Goal: Information Seeking & Learning: Learn about a topic

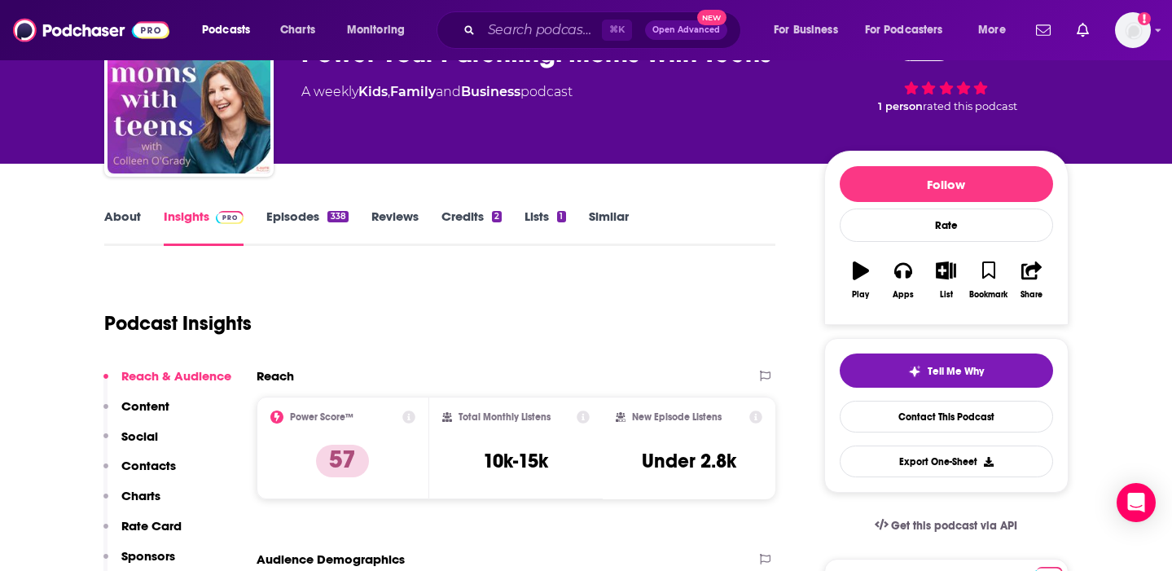
scroll to position [102, 0]
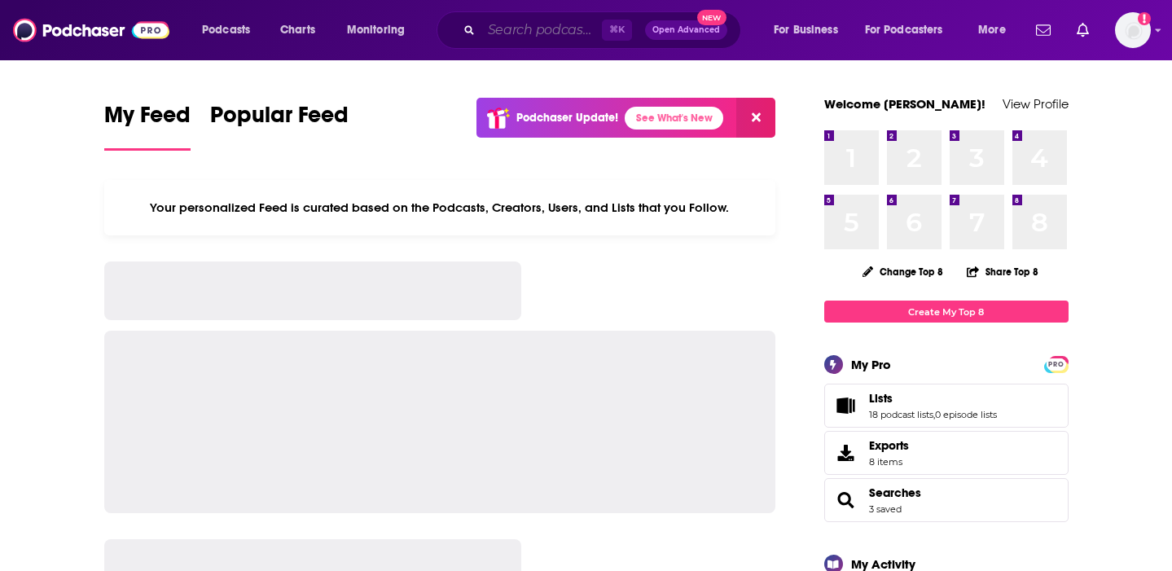
click at [537, 33] on input "Search podcasts, credits, & more..." at bounding box center [541, 30] width 121 height 26
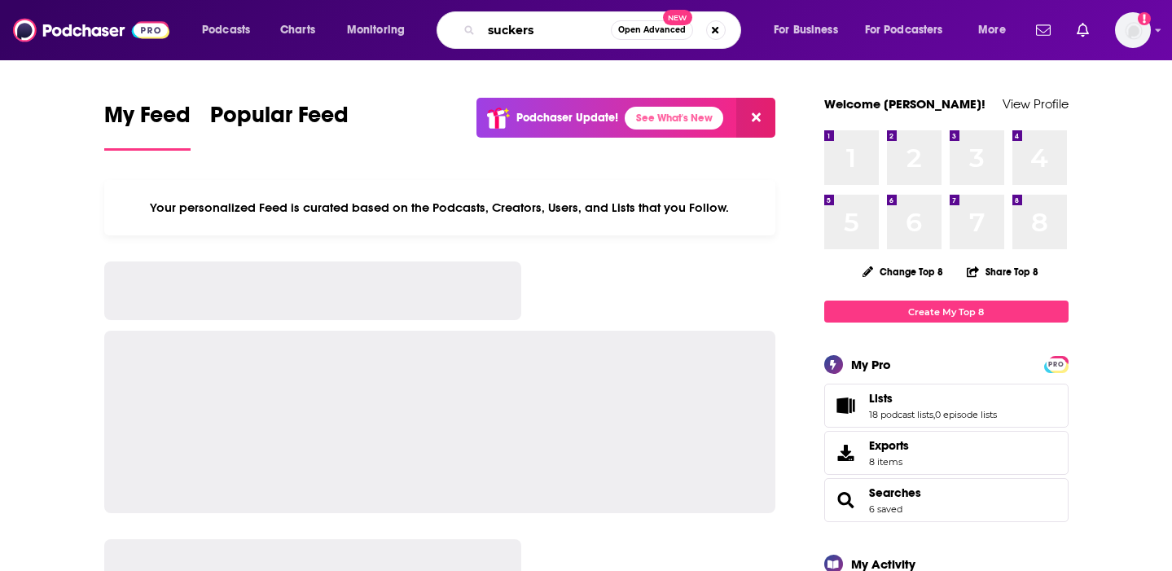
type input "suckers"
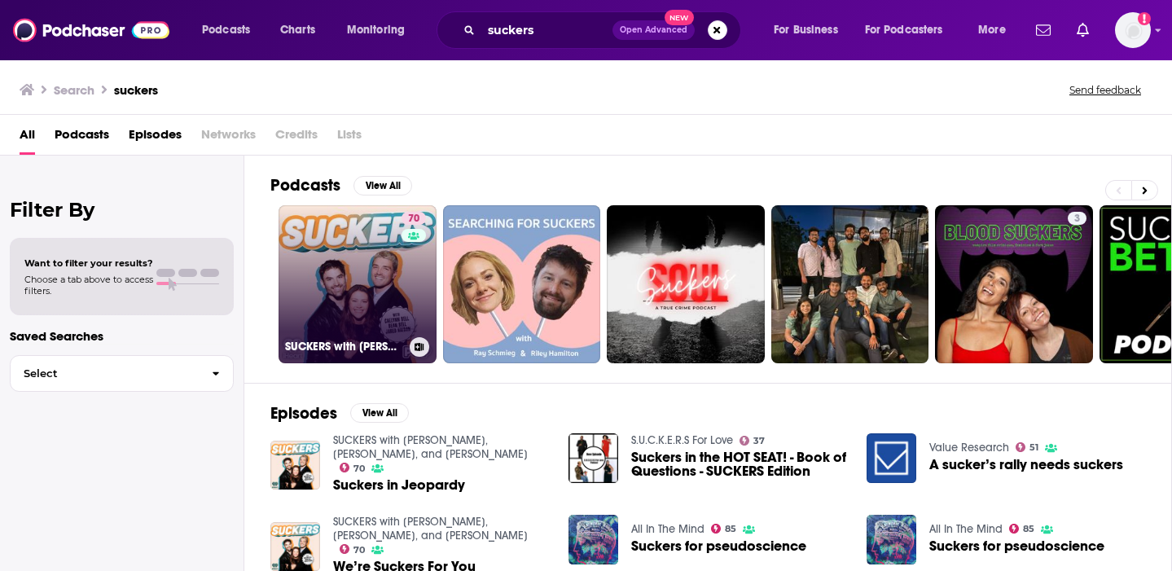
click at [369, 288] on link "70 SUCKERS with Caelynn Bell, Dean Bell, and Jared Haibon" at bounding box center [357, 284] width 158 height 158
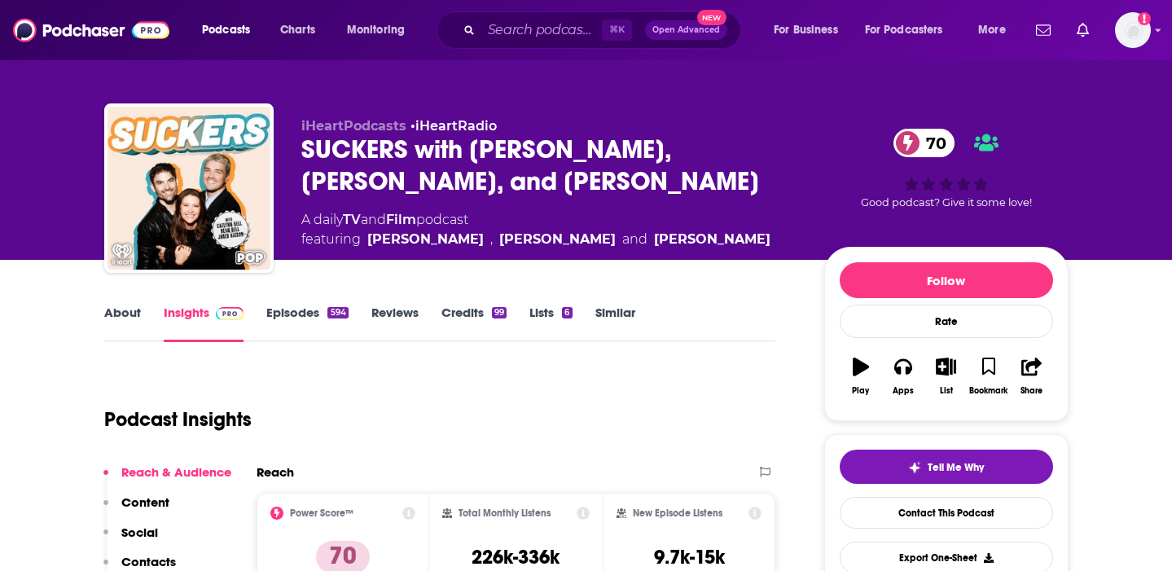
scroll to position [52, 0]
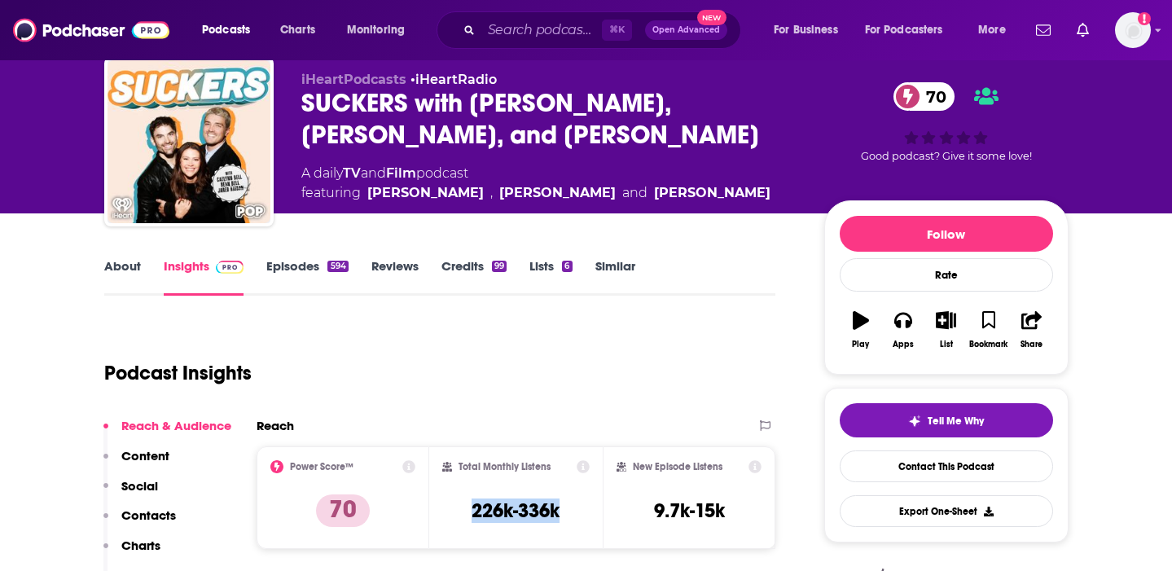
drag, startPoint x: 560, startPoint y: 509, endPoint x: 455, endPoint y: 509, distance: 105.0
click at [455, 509] on div "Total Monthly Listens 226k-336k" at bounding box center [515, 497] width 147 height 75
click at [126, 263] on link "About" at bounding box center [122, 276] width 37 height 37
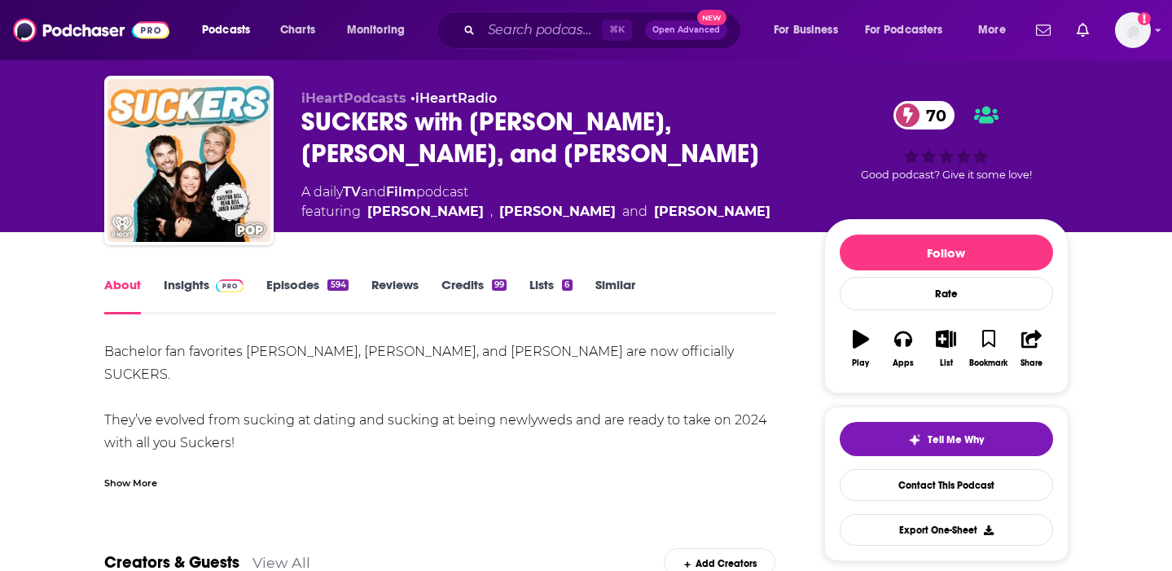
scroll to position [47, 0]
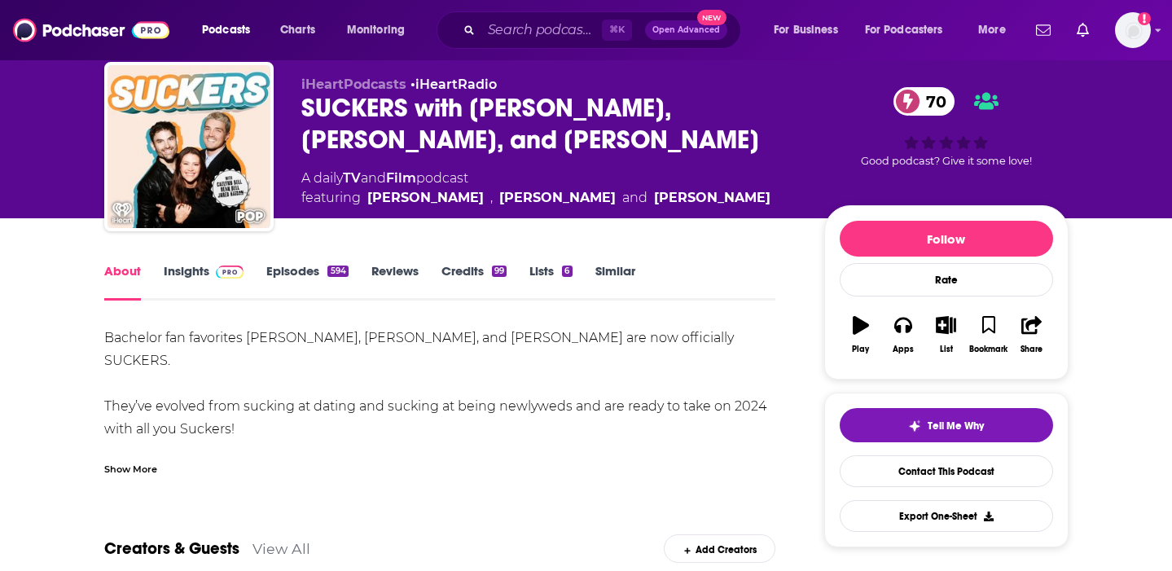
click at [123, 458] on div "Show More" at bounding box center [440, 463] width 672 height 28
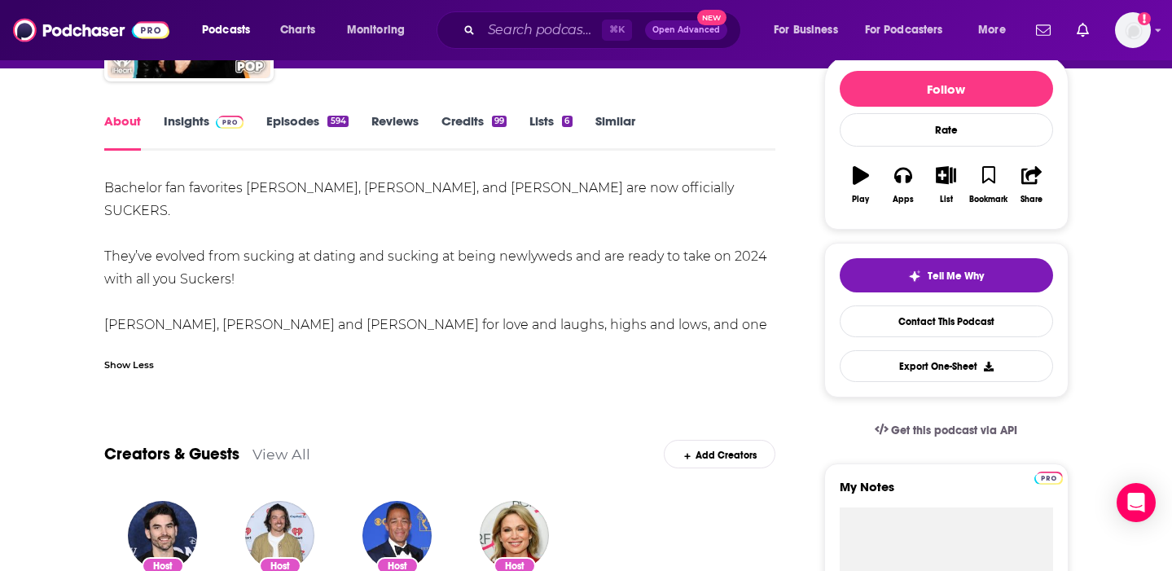
scroll to position [147, 0]
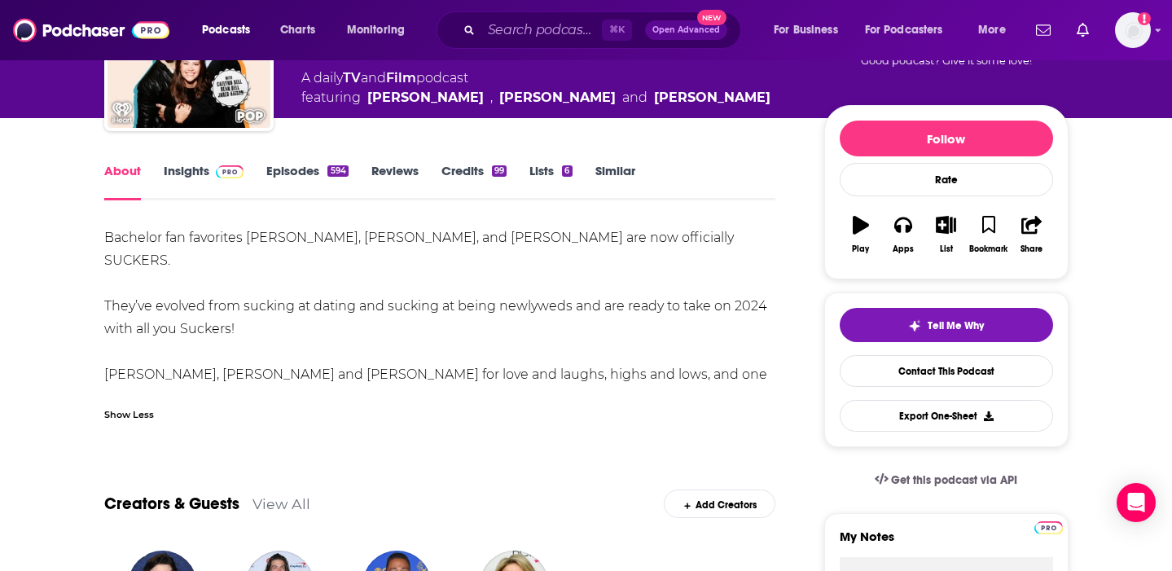
click at [281, 171] on link "Episodes 594" at bounding box center [306, 181] width 81 height 37
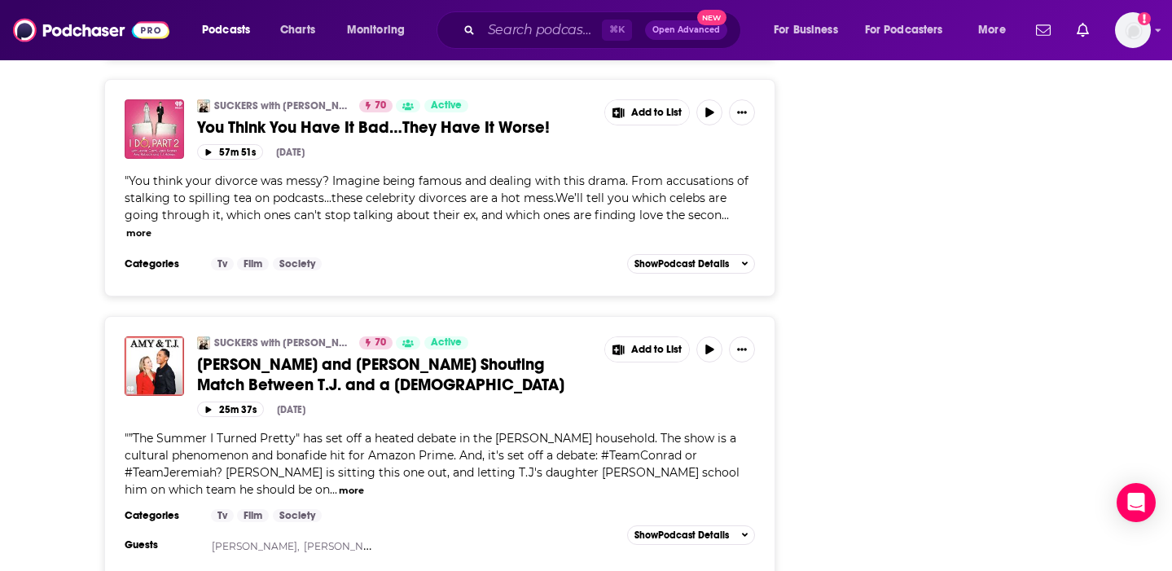
scroll to position [3627, 0]
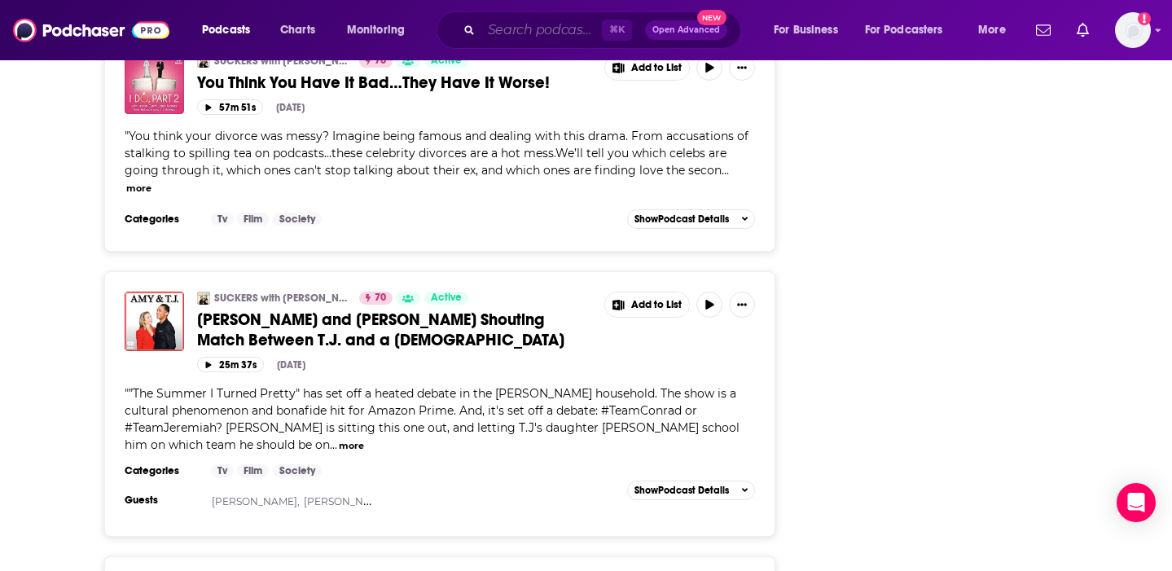
click at [509, 22] on input "Search podcasts, credits, & more..." at bounding box center [541, 30] width 121 height 26
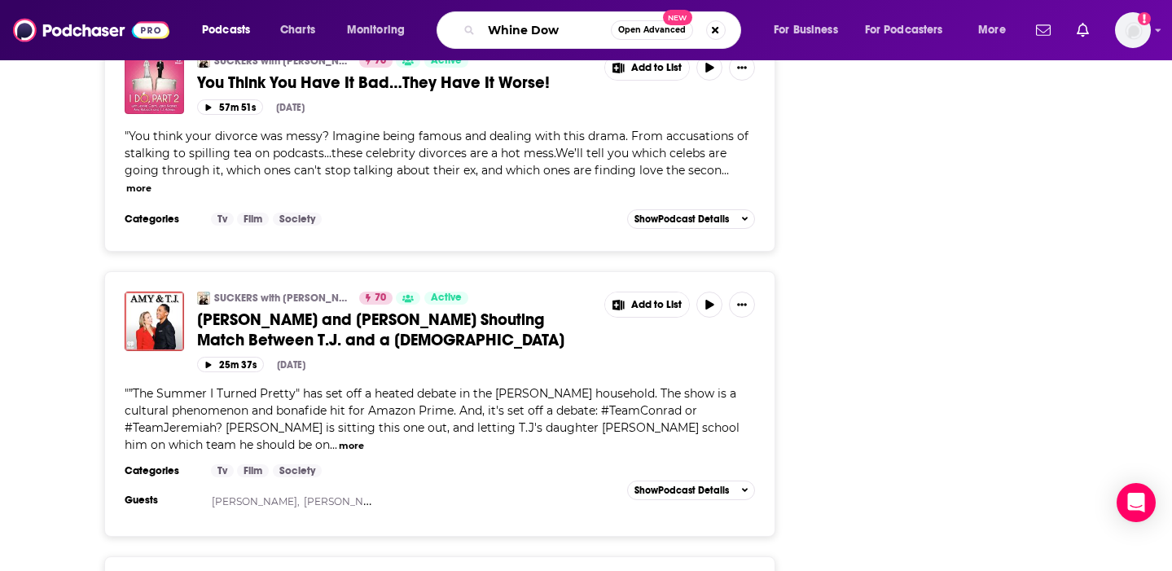
type input "Whine Down"
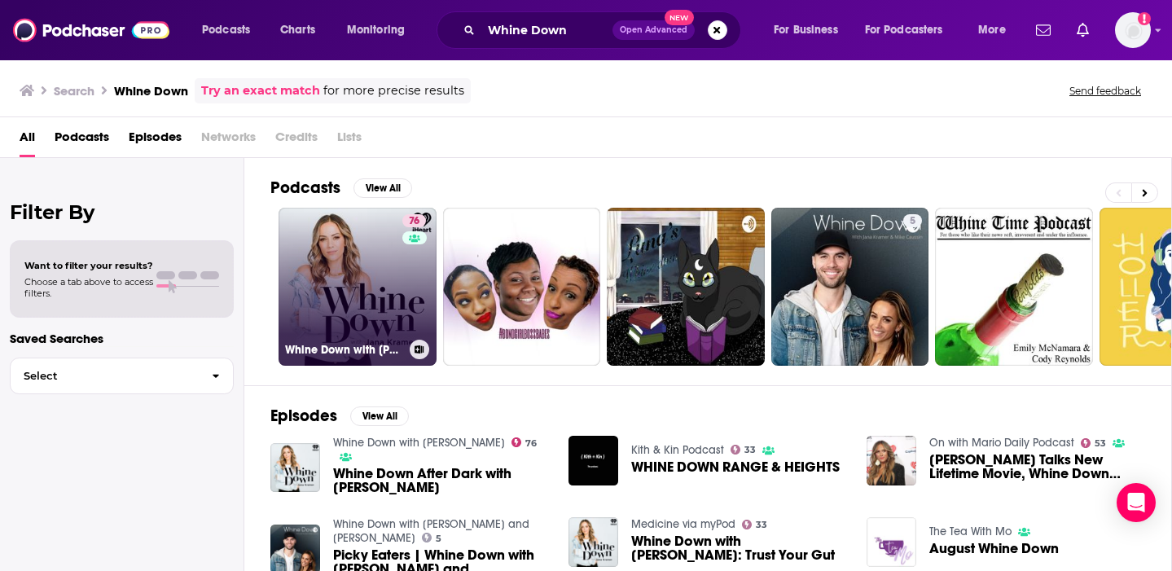
click at [344, 289] on link "76 Whine Down with Jana Kramer" at bounding box center [357, 287] width 158 height 158
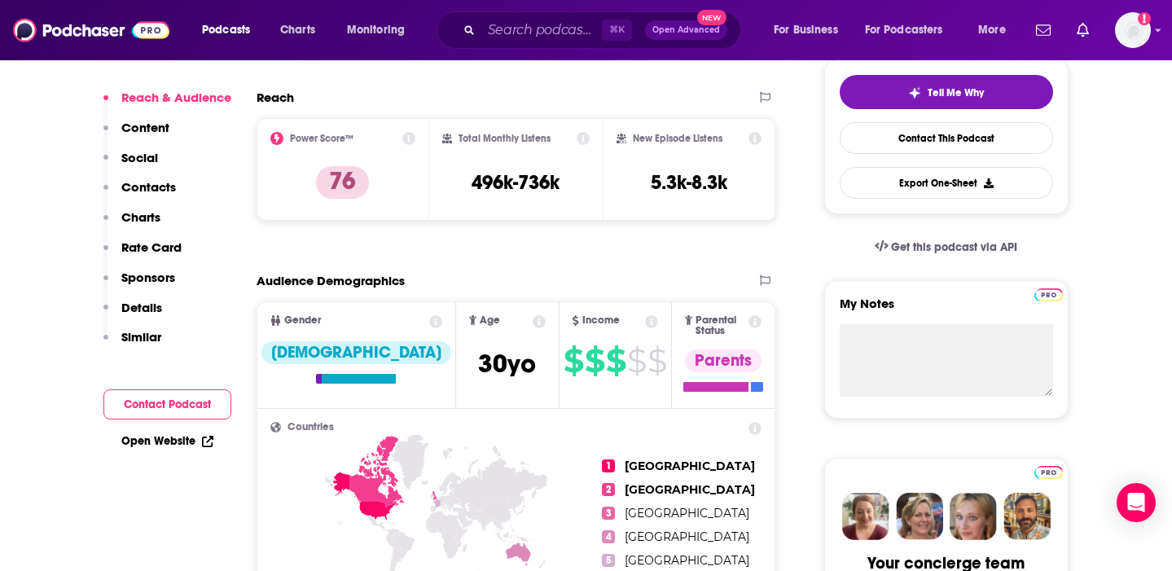
scroll to position [156, 0]
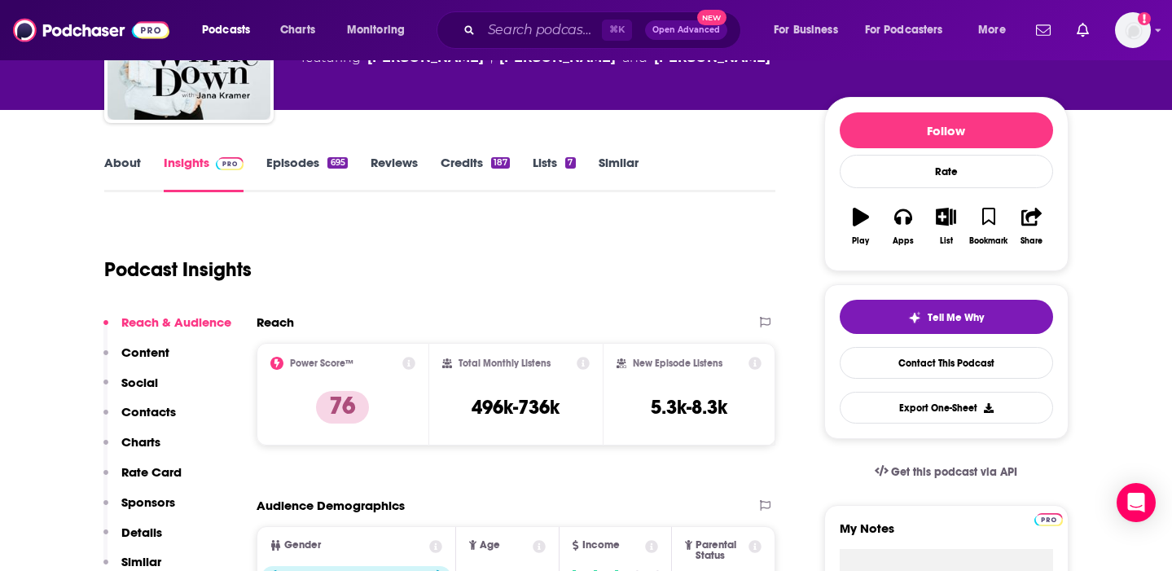
click at [125, 175] on link "About" at bounding box center [122, 173] width 37 height 37
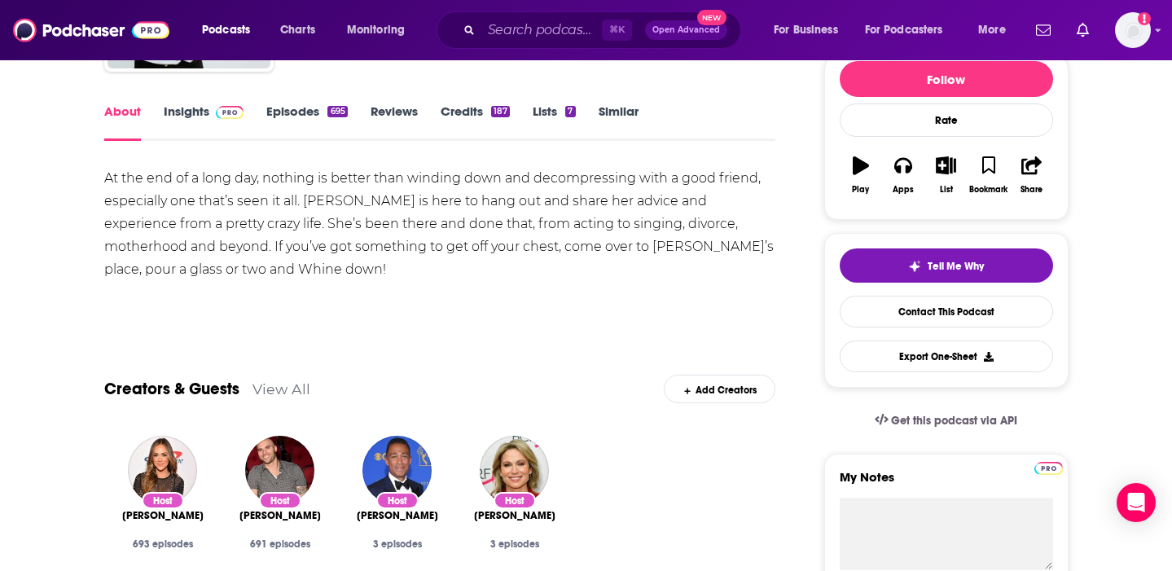
scroll to position [46, 0]
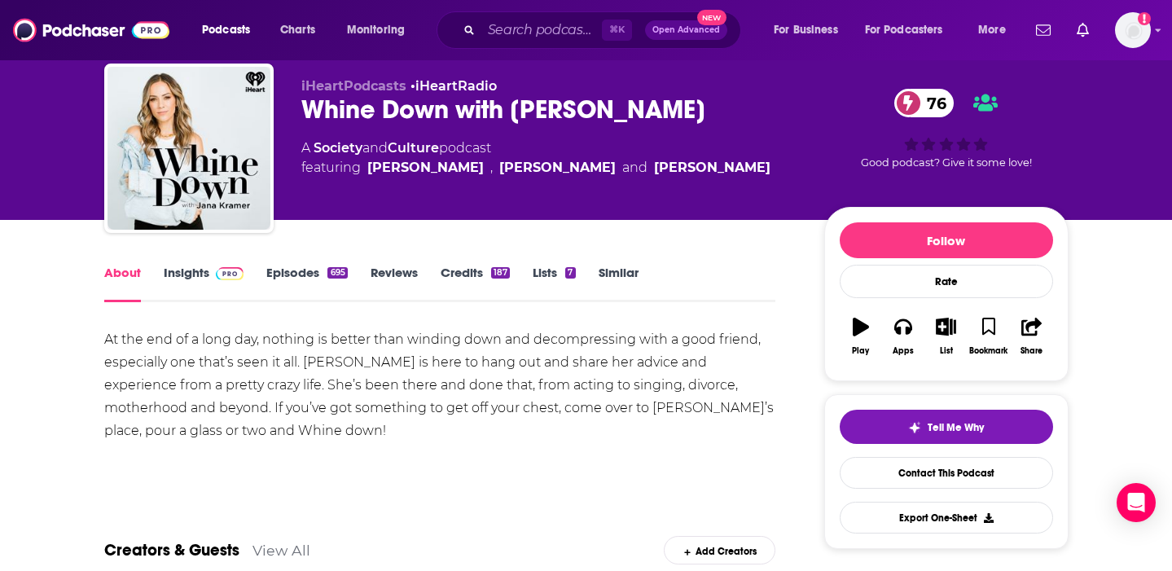
click at [186, 268] on link "Insights" at bounding box center [204, 283] width 81 height 37
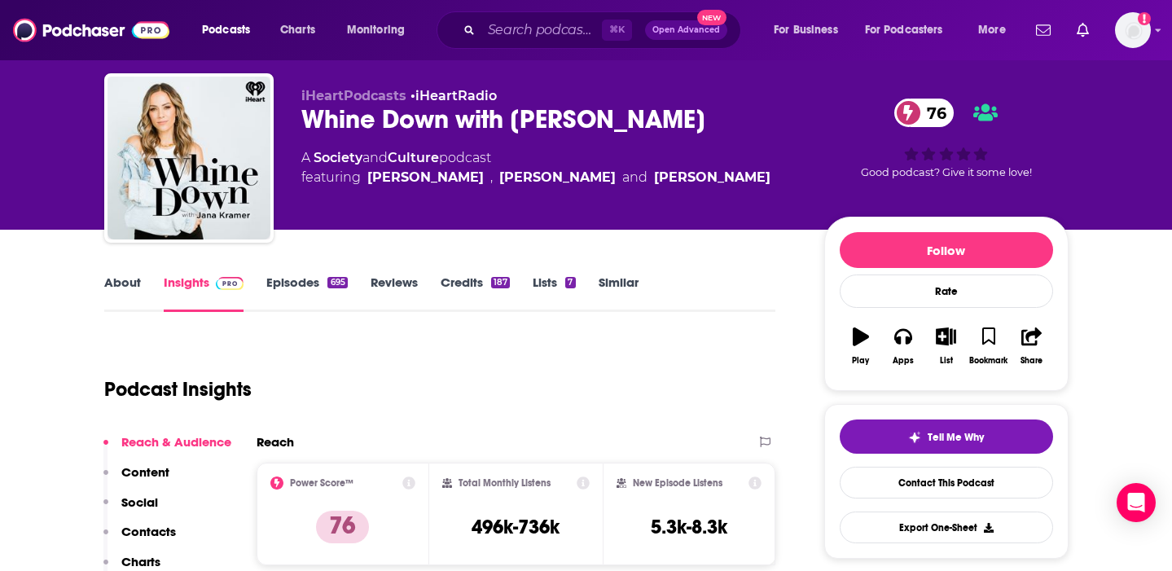
scroll to position [55, 0]
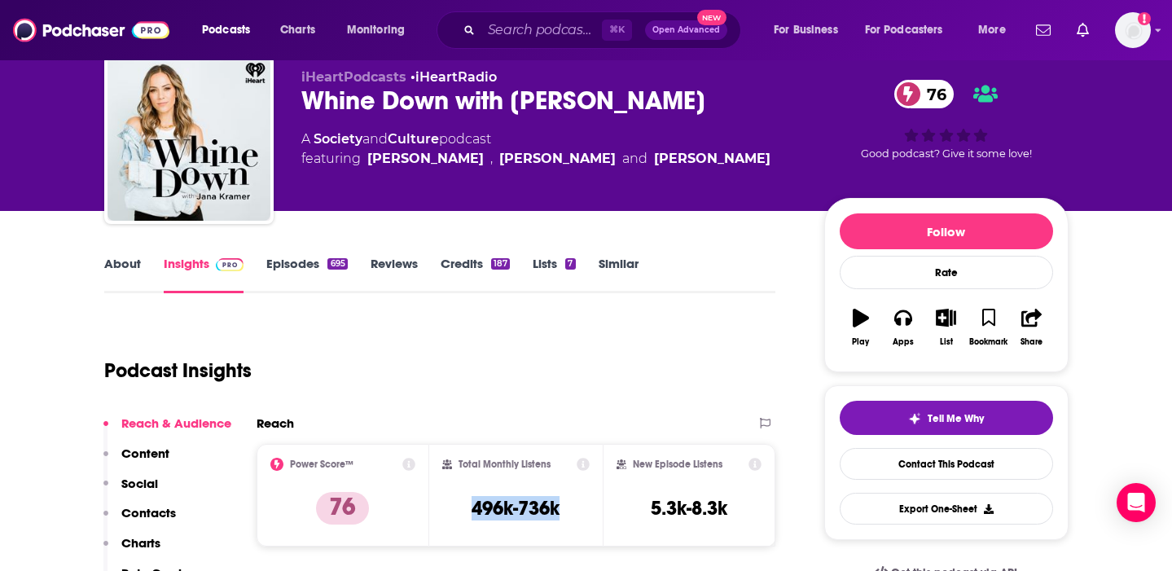
drag, startPoint x: 574, startPoint y: 503, endPoint x: 466, endPoint y: 502, distance: 108.3
click at [466, 502] on div "Total Monthly Listens 496k-736k" at bounding box center [515, 495] width 147 height 75
copy h3 "496k-736k"
click at [293, 257] on link "Episodes 695" at bounding box center [306, 274] width 81 height 37
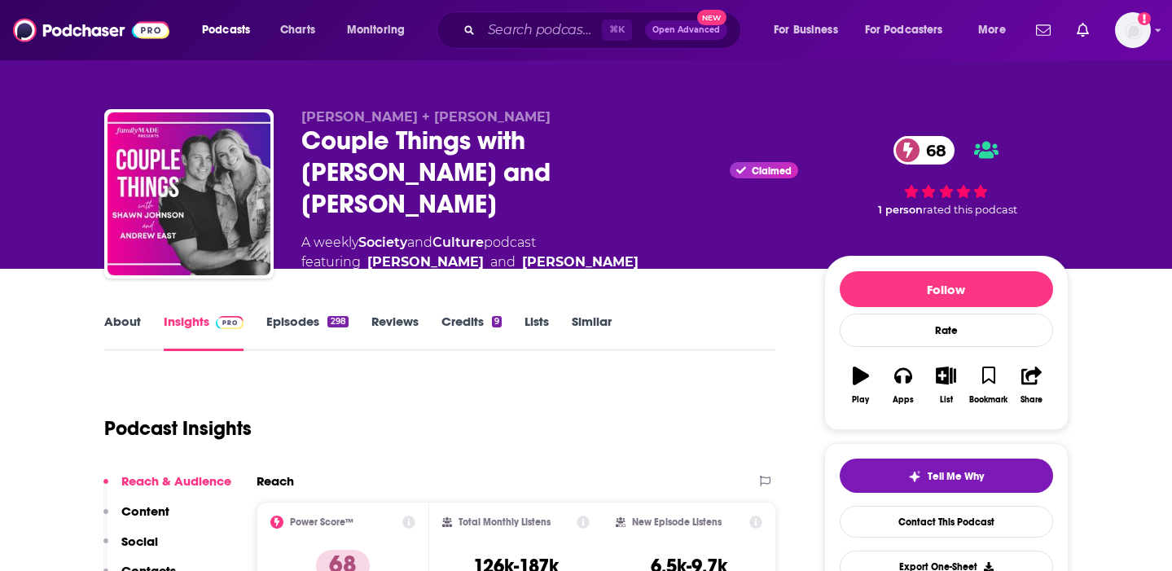
click at [128, 315] on link "About" at bounding box center [122, 331] width 37 height 37
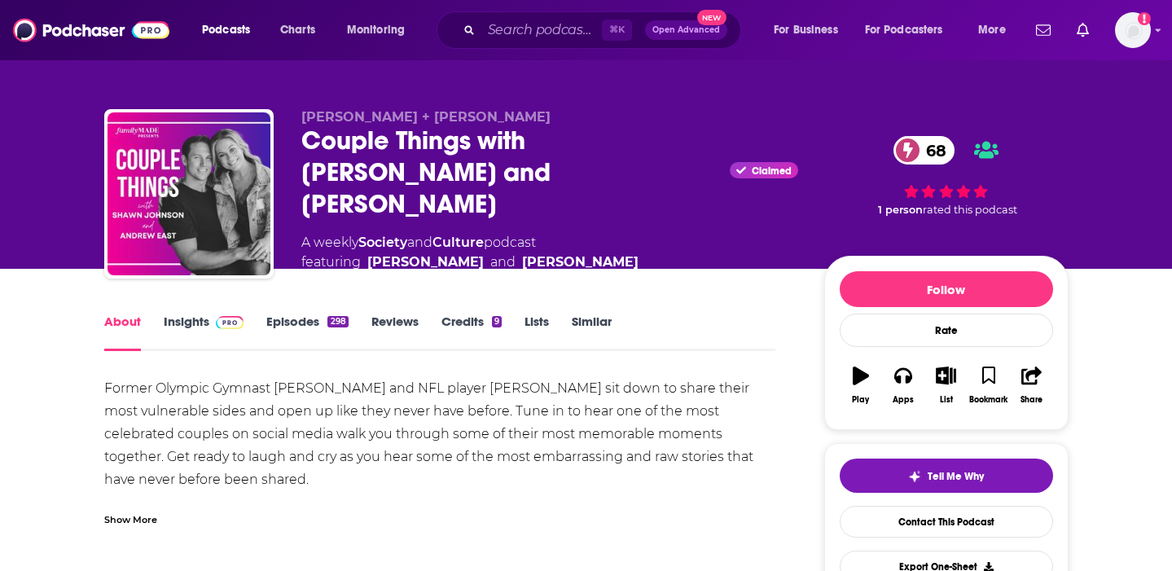
click at [296, 323] on link "Episodes 298" at bounding box center [306, 331] width 81 height 37
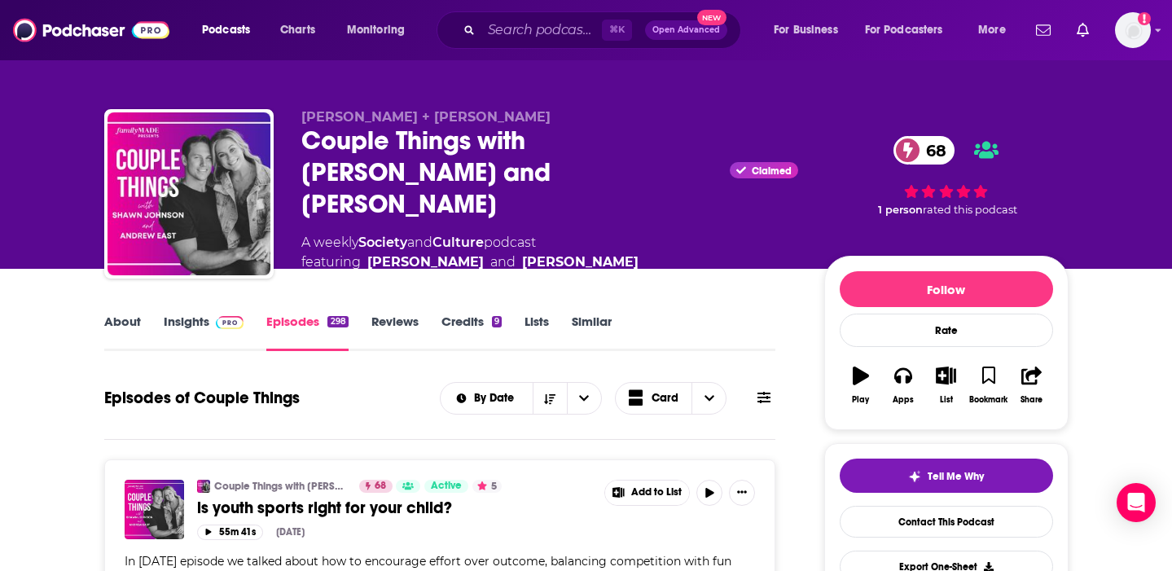
click at [207, 325] on link "Insights" at bounding box center [204, 331] width 81 height 37
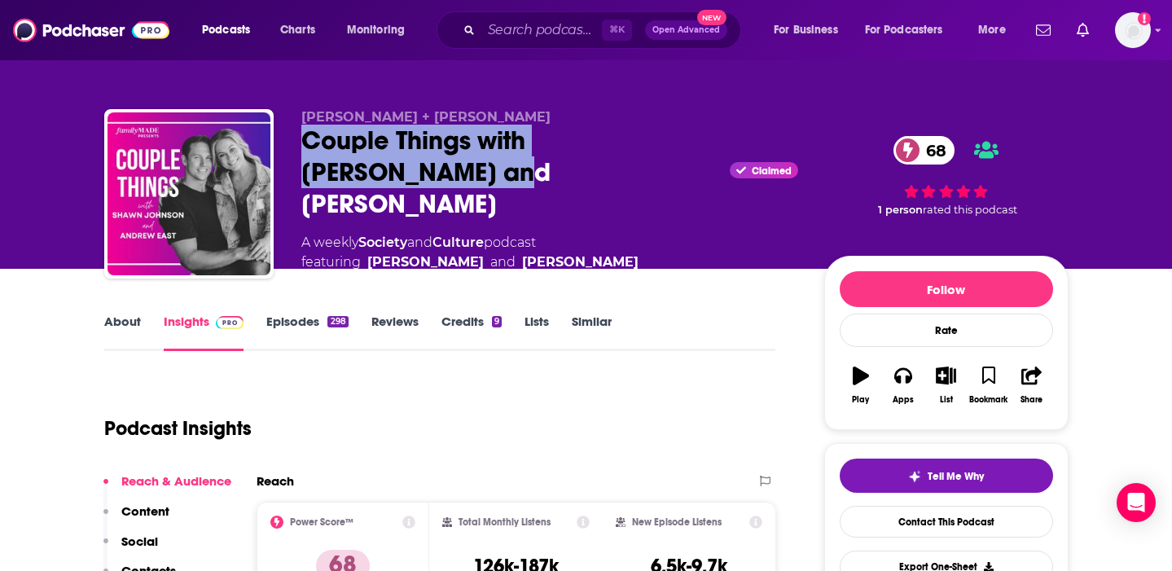
drag, startPoint x: 407, startPoint y: 186, endPoint x: 275, endPoint y: 152, distance: 136.3
click at [275, 152] on div "Shawn Johnson + Andrew East Couple Things with Shawn and Andrew Claimed 68 A we…" at bounding box center [586, 198] width 964 height 179
copy h2 "Couple Things with Shawn and Andrew"
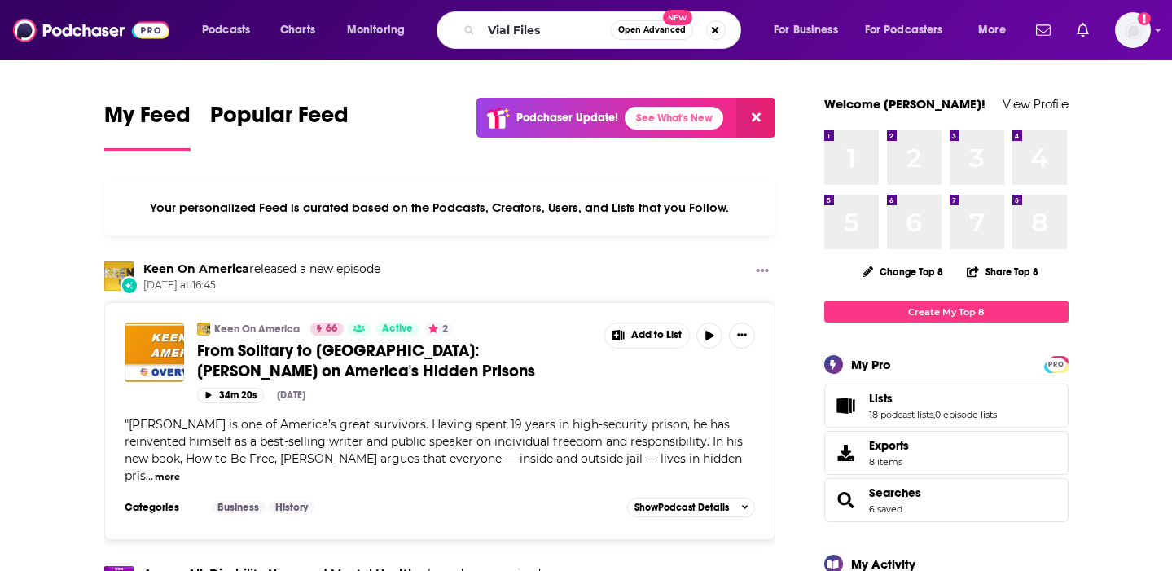
type input "Vial Files"
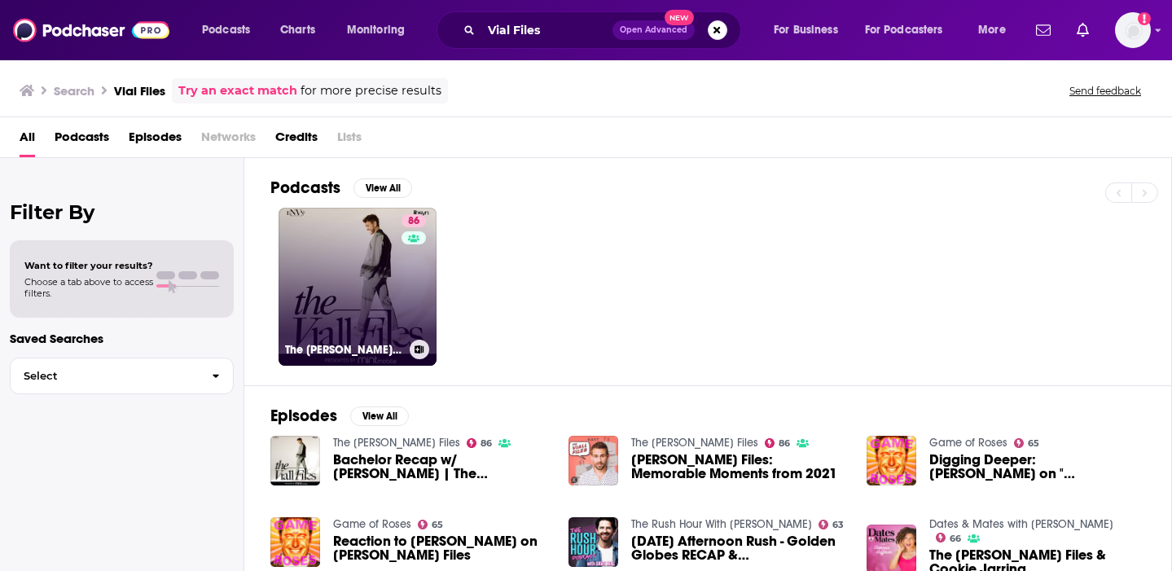
click at [398, 272] on link "86 The Viall Files" at bounding box center [357, 287] width 158 height 158
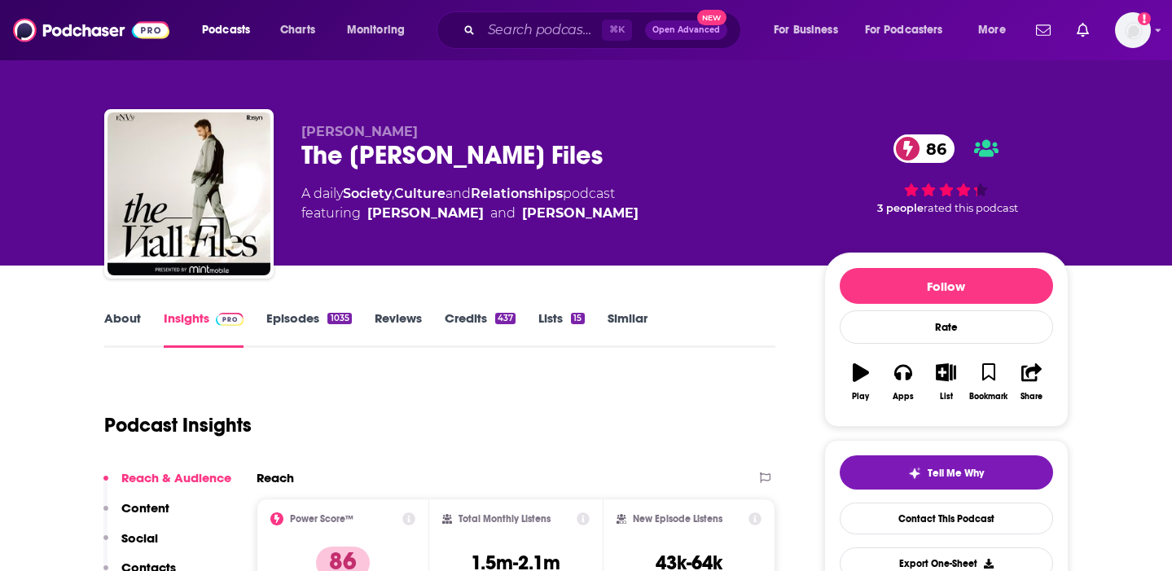
scroll to position [183, 0]
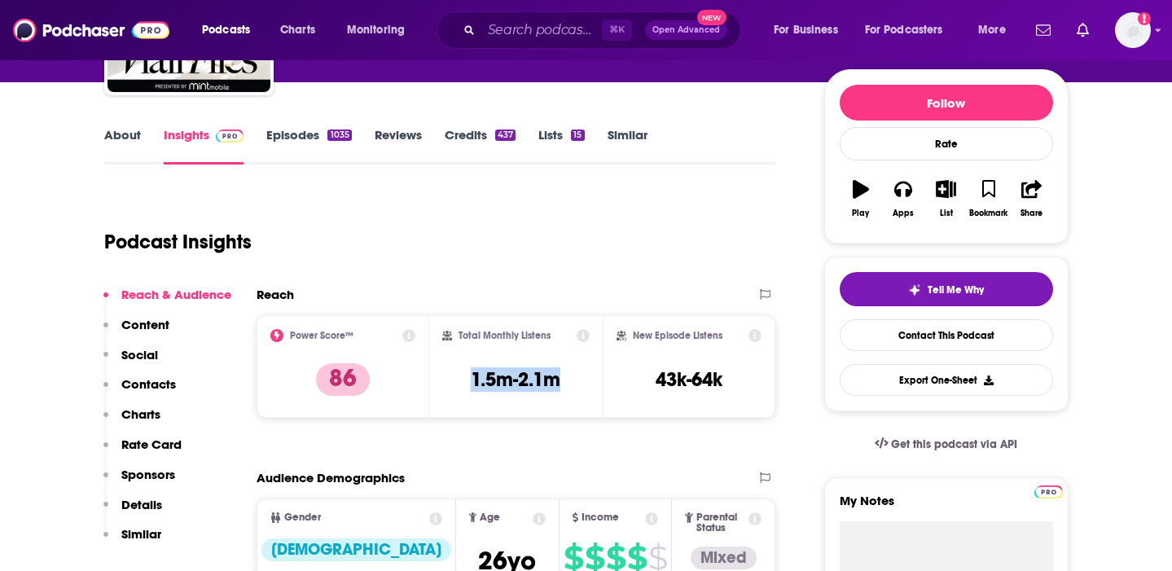
drag, startPoint x: 554, startPoint y: 388, endPoint x: 467, endPoint y: 376, distance: 87.9
click at [467, 376] on div "Total Monthly Listens 1.5m-2.1m" at bounding box center [515, 366] width 147 height 75
copy h3 "1.5m-2.1m"
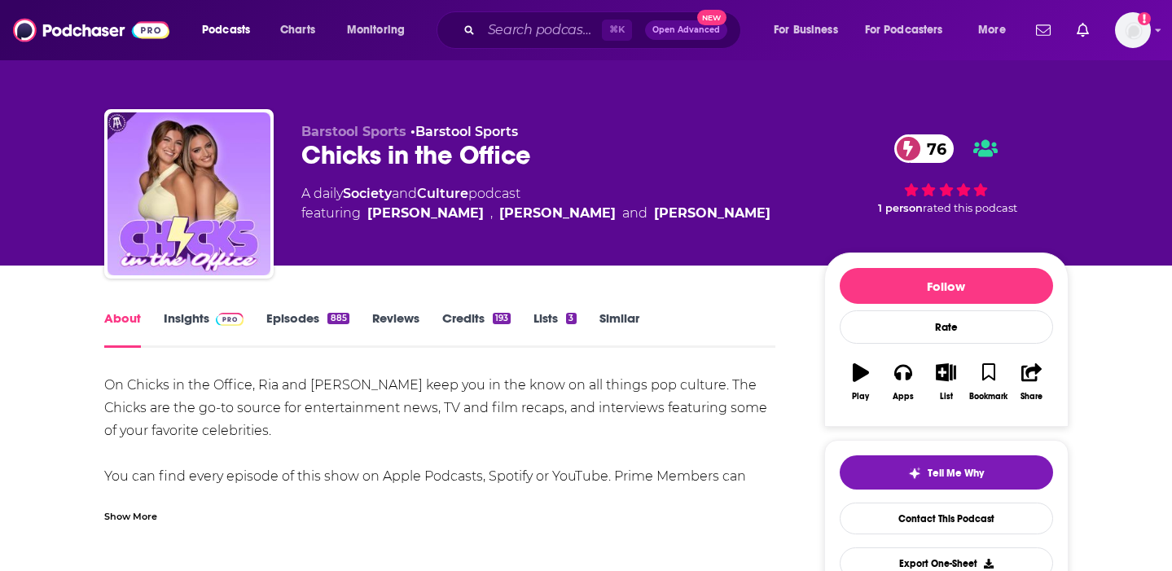
click at [305, 317] on link "Episodes 885" at bounding box center [307, 328] width 82 height 37
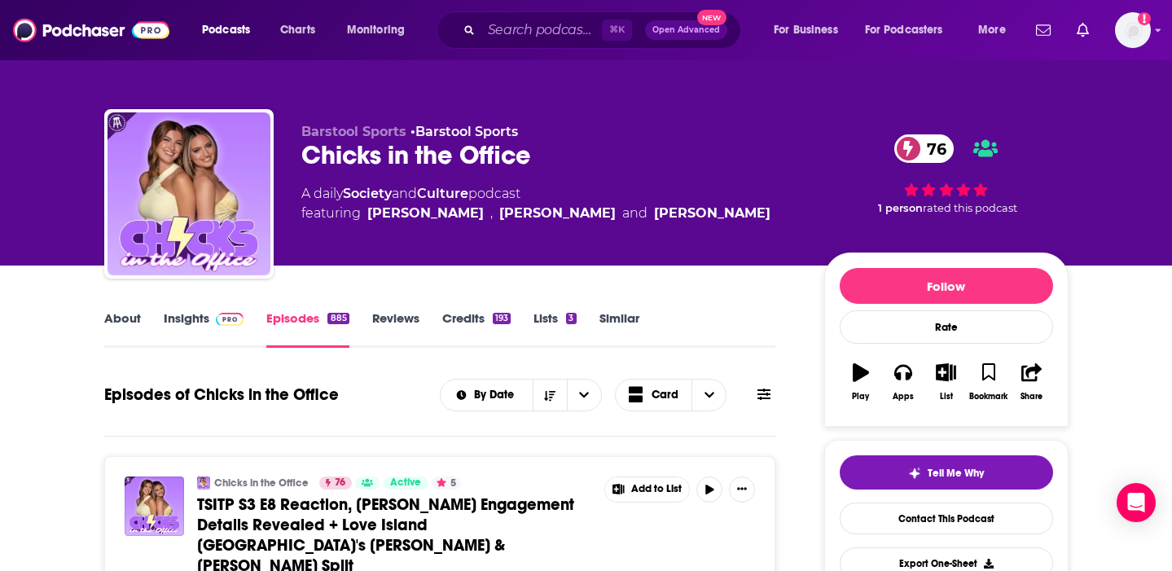
click at [475, 326] on link "Credits 193" at bounding box center [476, 328] width 68 height 37
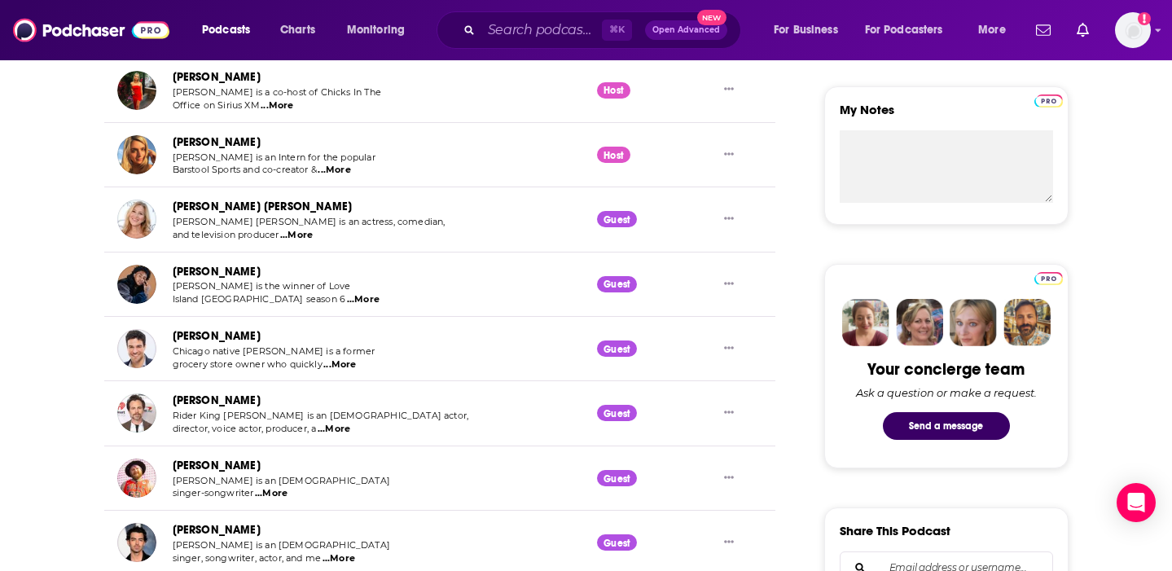
scroll to position [576, 0]
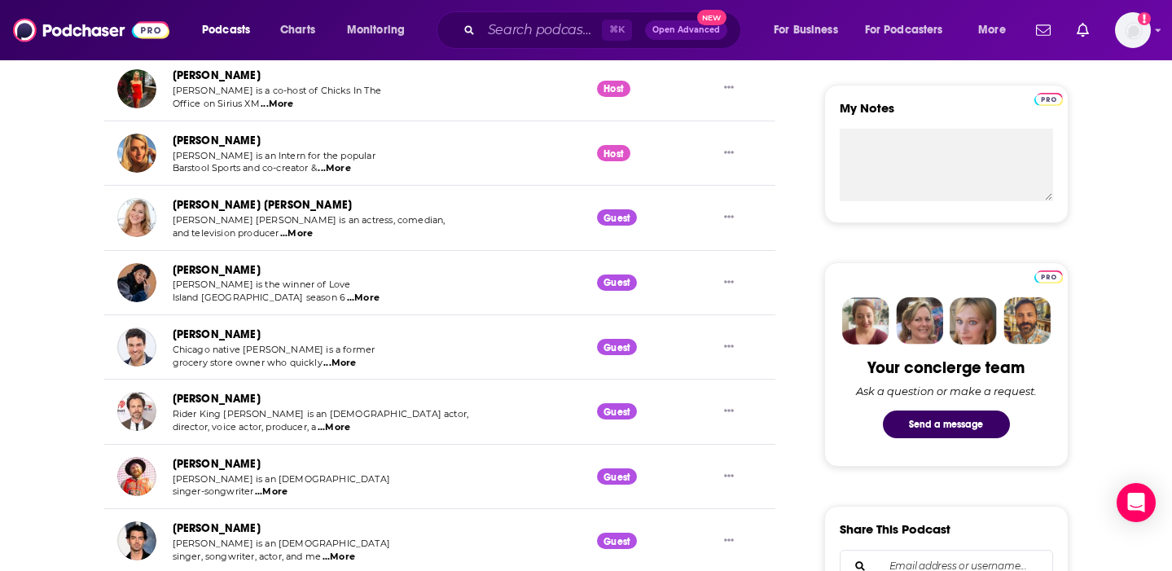
click at [337, 365] on span "...More" at bounding box center [339, 363] width 33 height 13
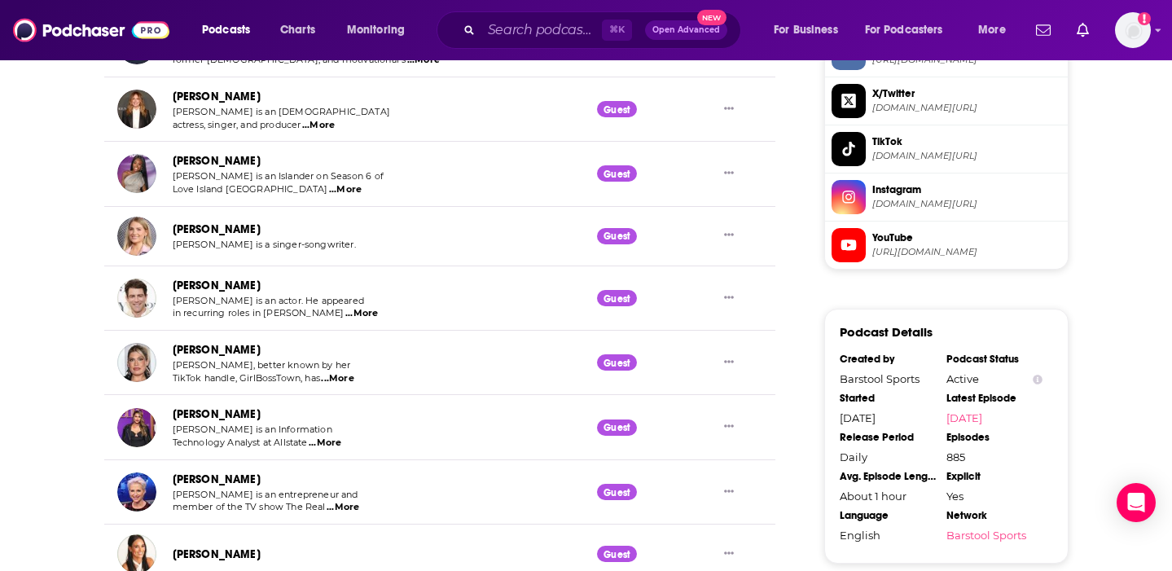
scroll to position [1451, 0]
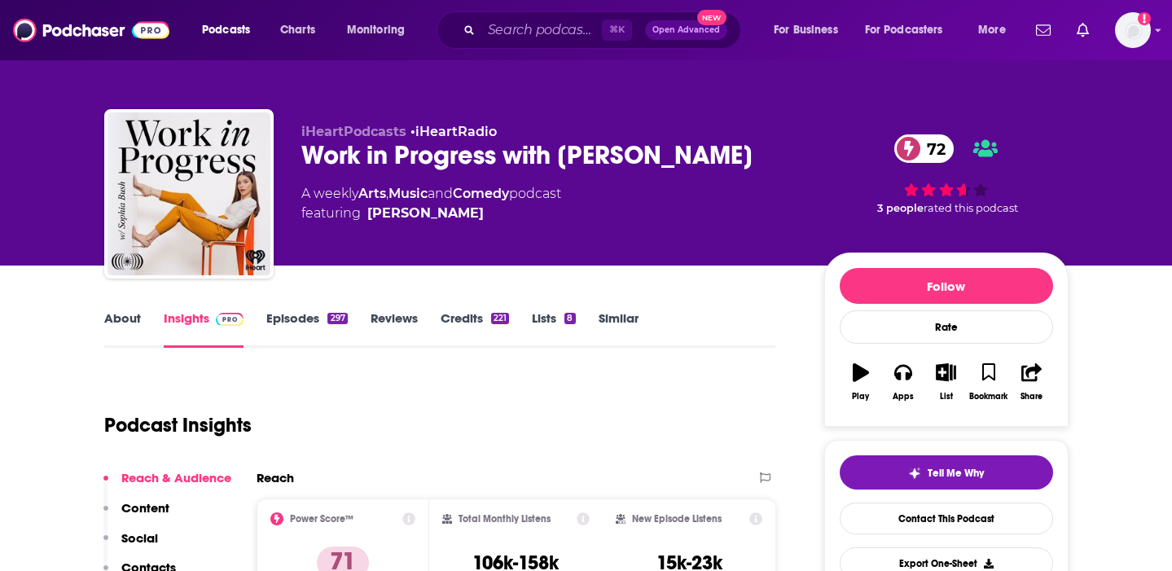
click at [475, 323] on link "Credits 221" at bounding box center [474, 328] width 68 height 37
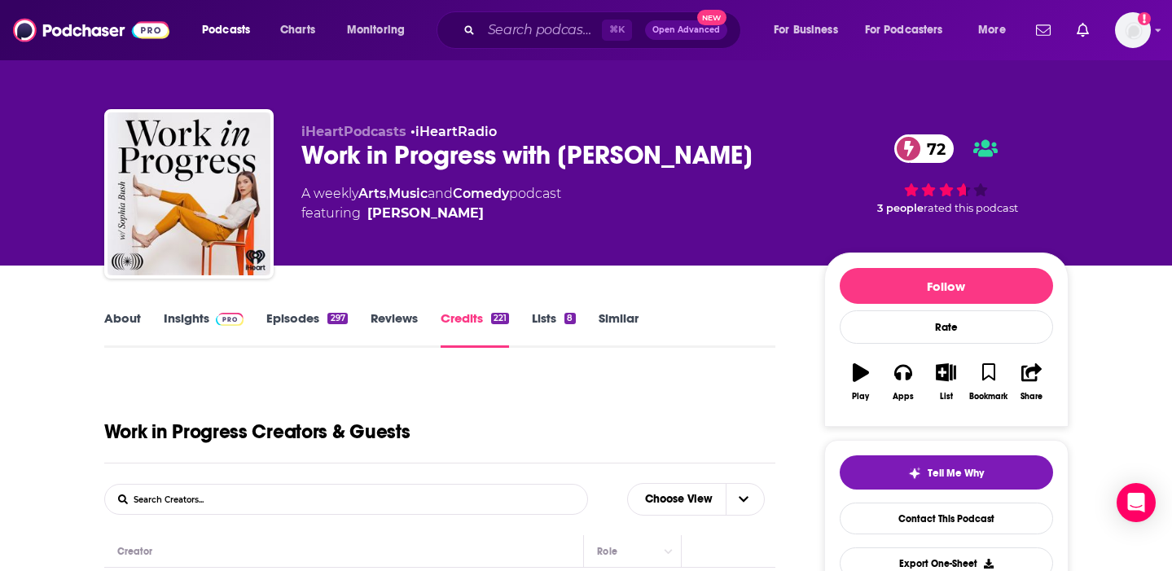
click at [187, 323] on link "Insights" at bounding box center [204, 328] width 81 height 37
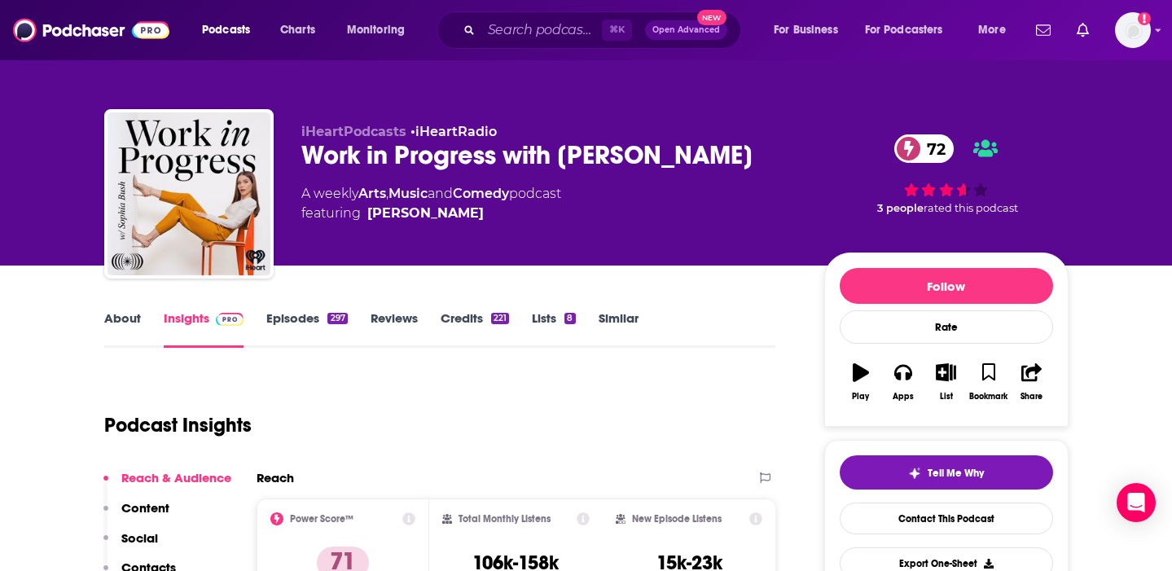
scroll to position [62, 0]
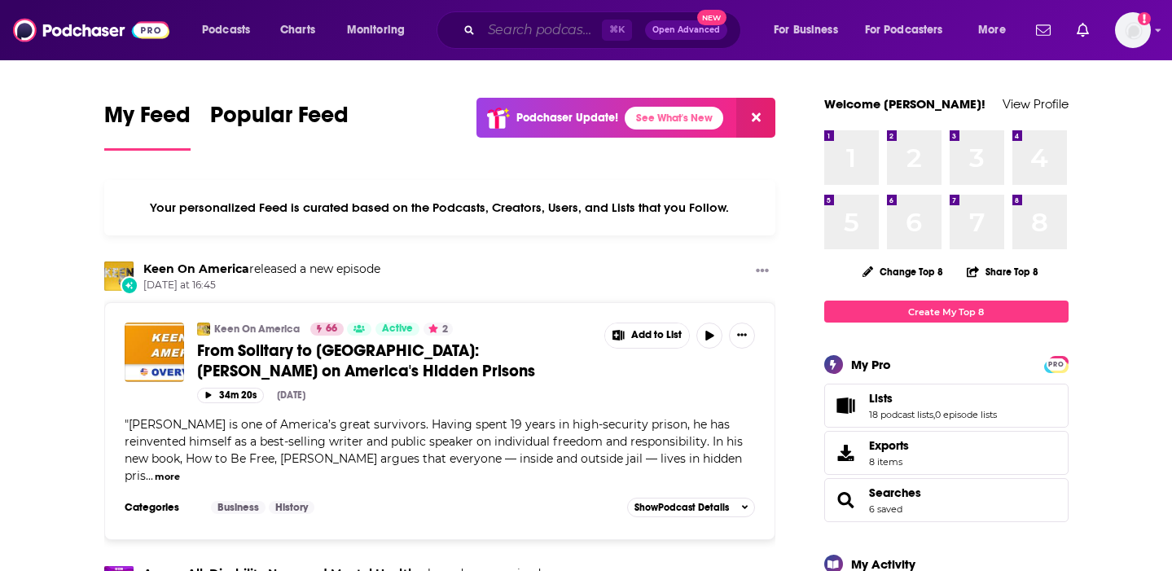
click at [537, 35] on input "Search podcasts, credits, & more..." at bounding box center [541, 30] width 121 height 26
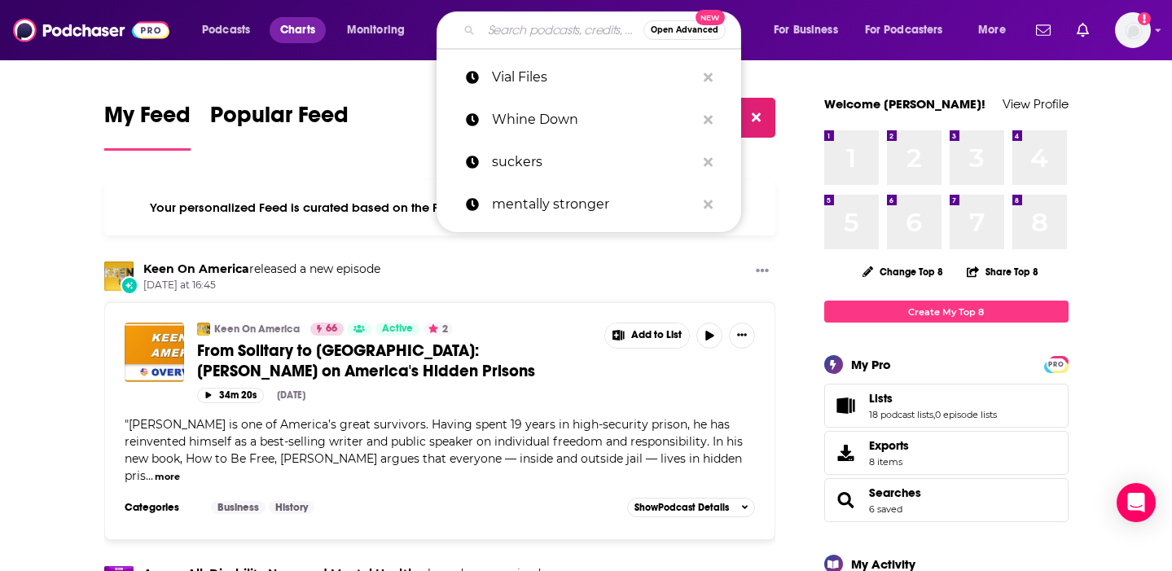
click at [298, 22] on span "Charts" at bounding box center [297, 30] width 35 height 23
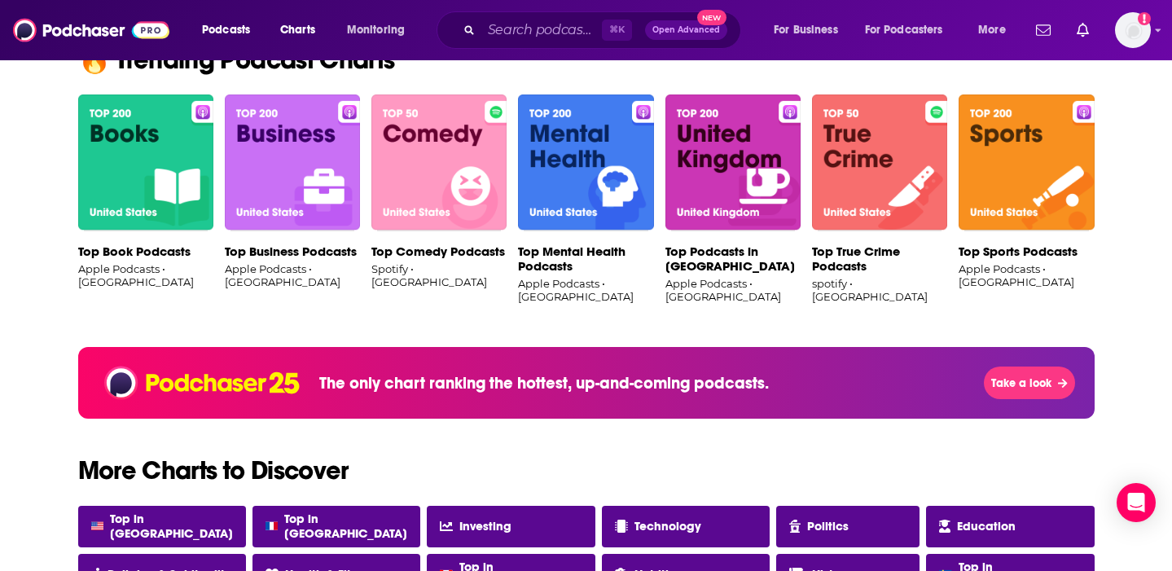
scroll to position [982, 0]
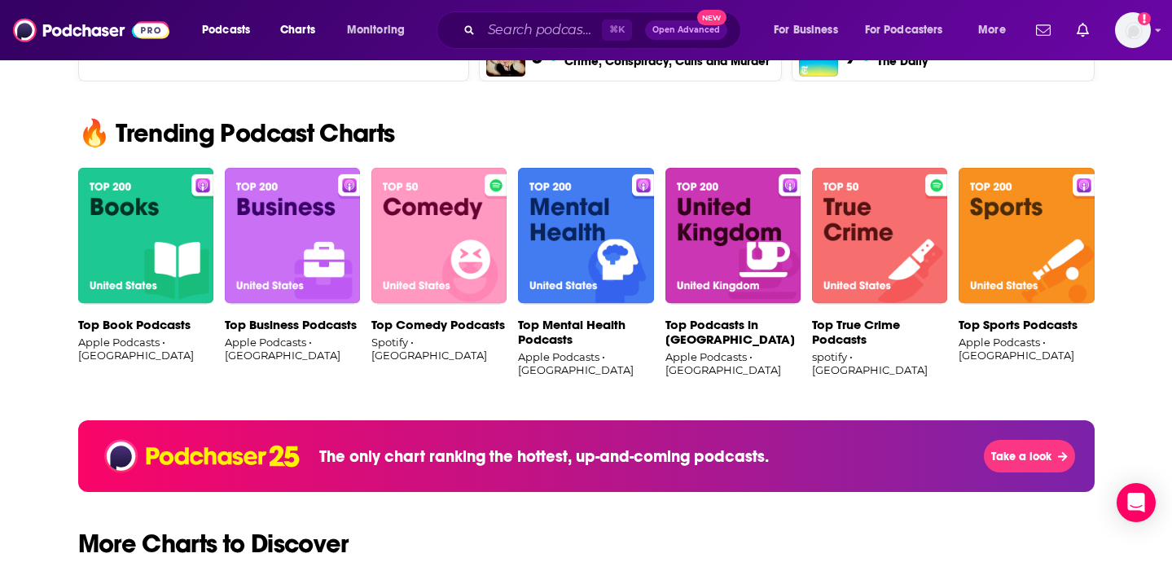
click at [167, 226] on img at bounding box center [145, 236] width 135 height 137
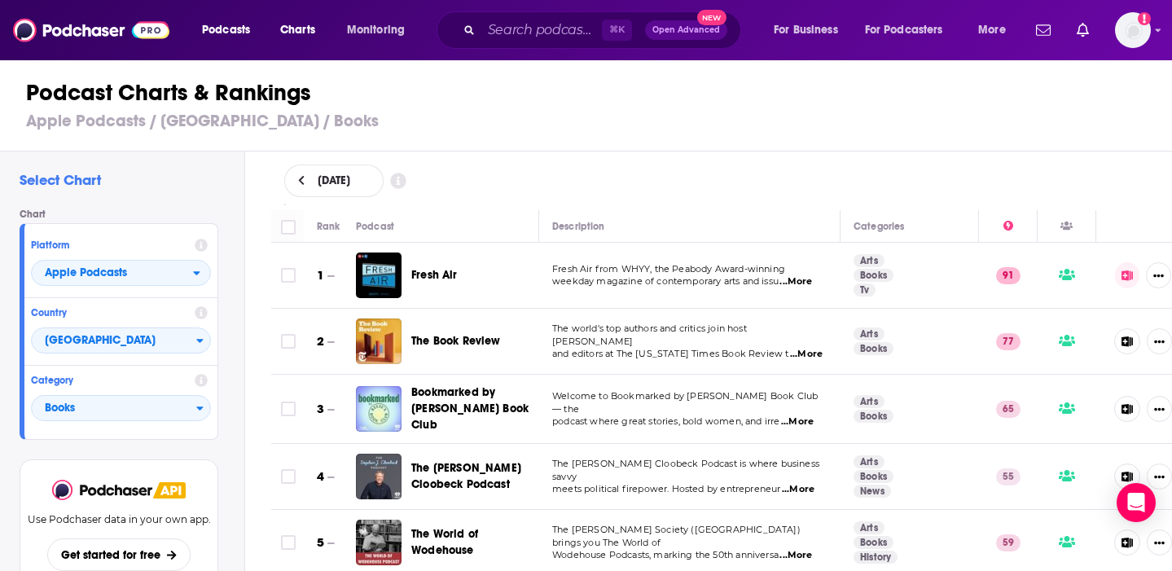
click at [121, 423] on div "Category Books" at bounding box center [120, 399] width 193 height 67
click at [118, 405] on span "Books" at bounding box center [114, 409] width 164 height 28
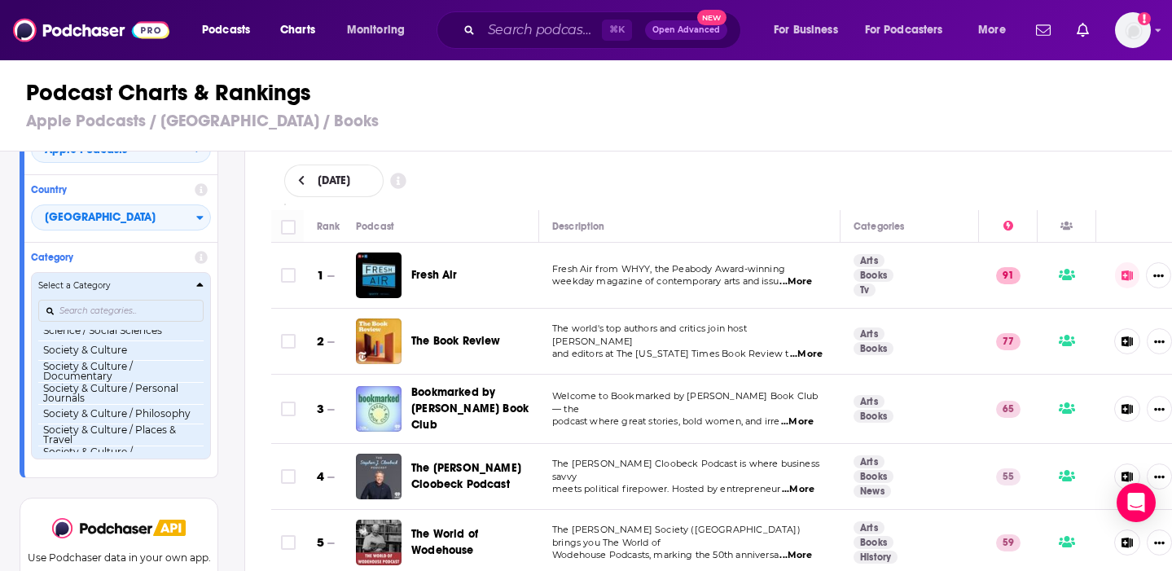
scroll to position [1581, 0]
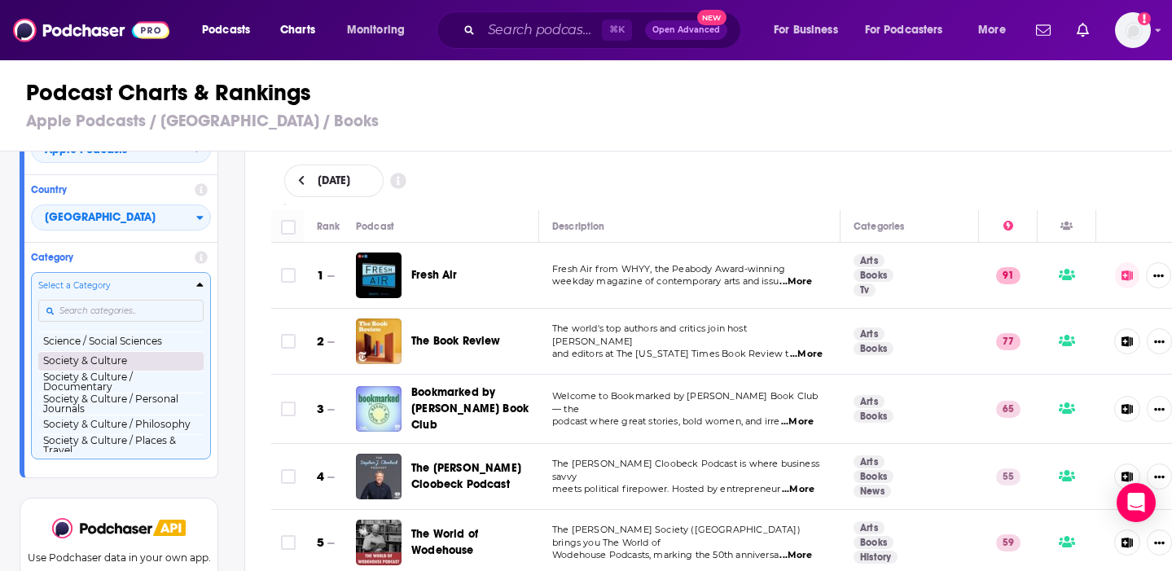
click at [153, 352] on button "Society & Culture" at bounding box center [120, 361] width 165 height 20
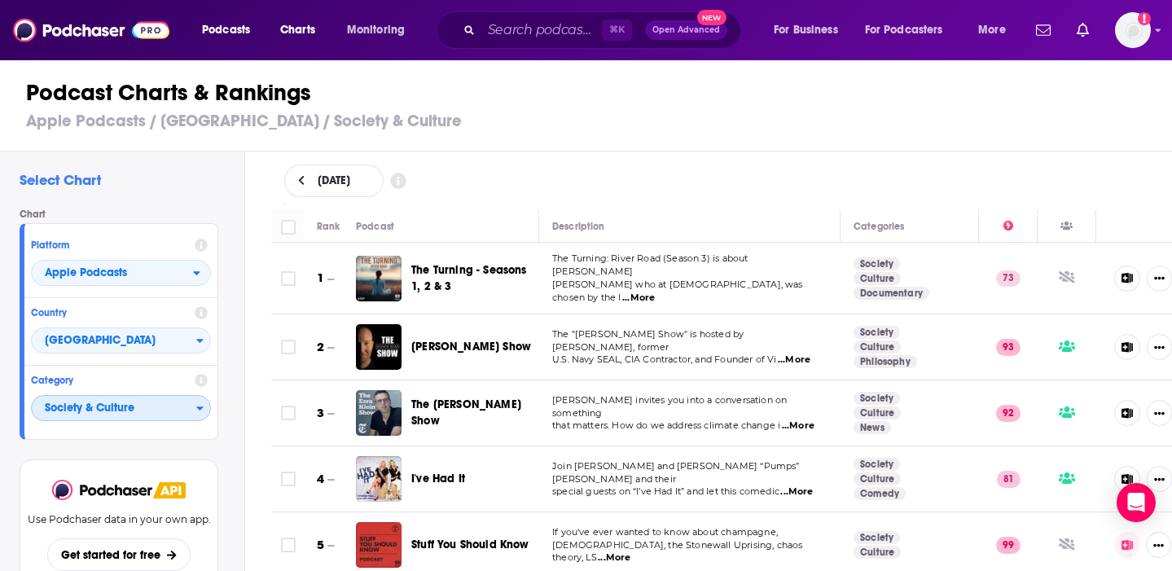
click at [116, 407] on span "Society & Culture" at bounding box center [114, 409] width 164 height 28
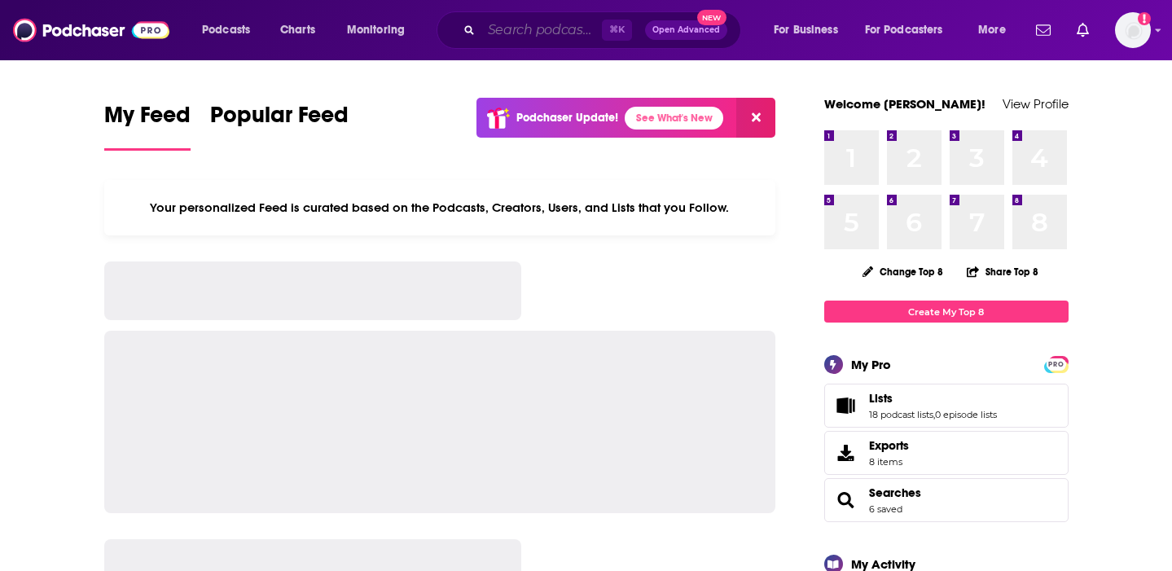
click at [554, 28] on input "Search podcasts, credits, & more..." at bounding box center [541, 30] width 121 height 26
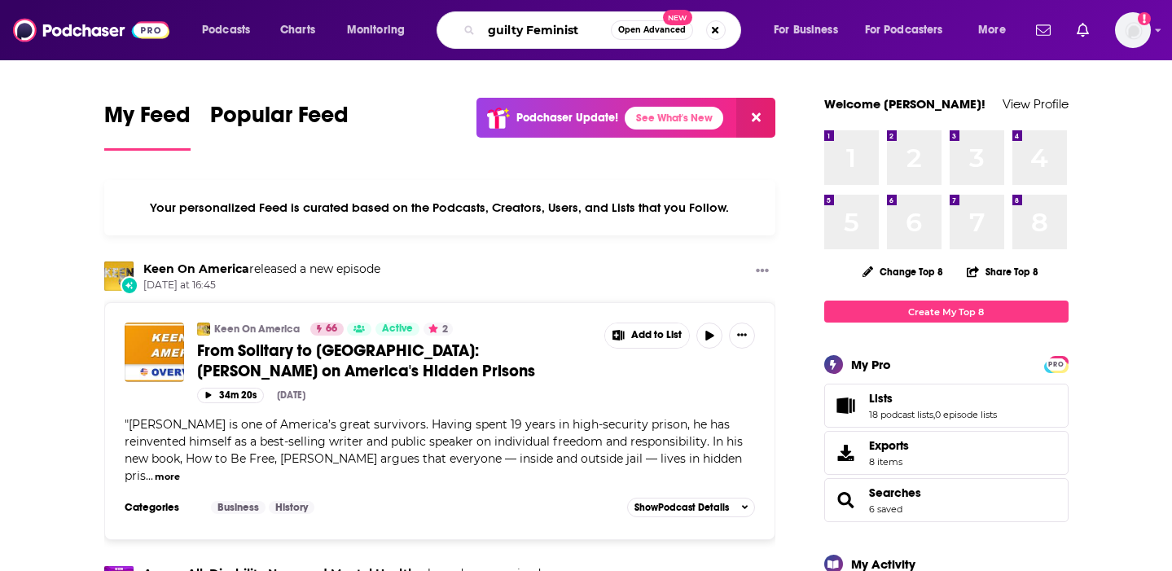
type input "guilty Feminist"
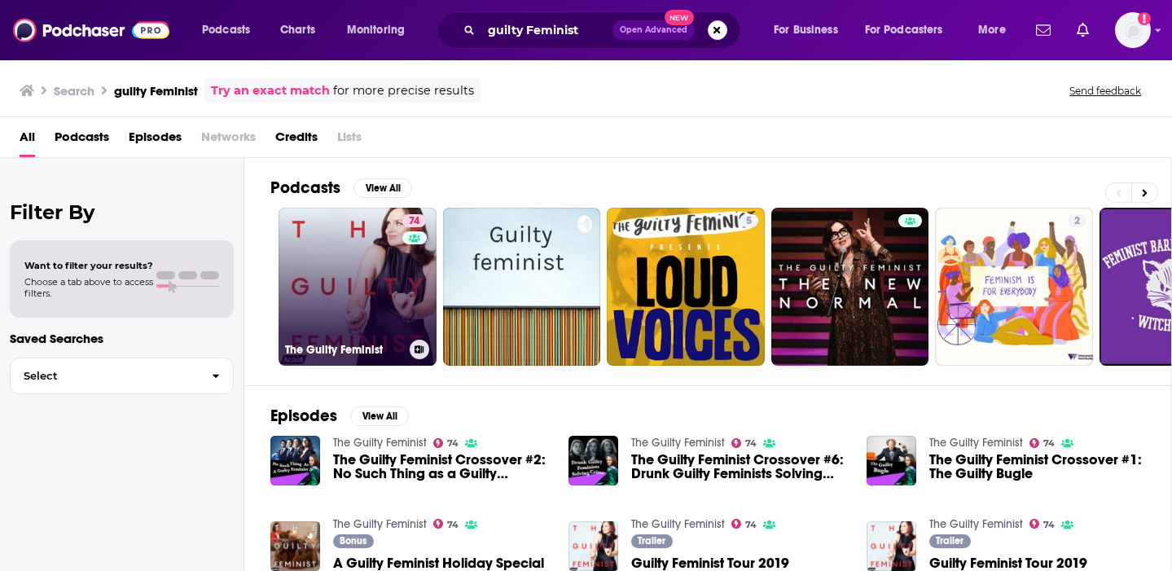
click at [341, 265] on link "74 The Guilty Feminist" at bounding box center [357, 287] width 158 height 158
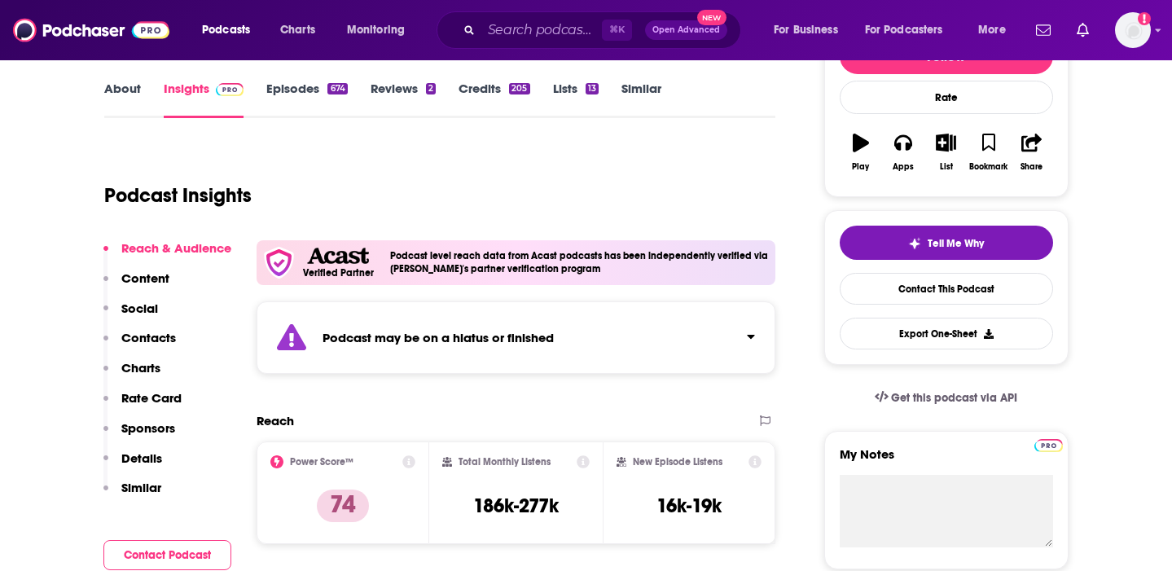
scroll to position [226, 0]
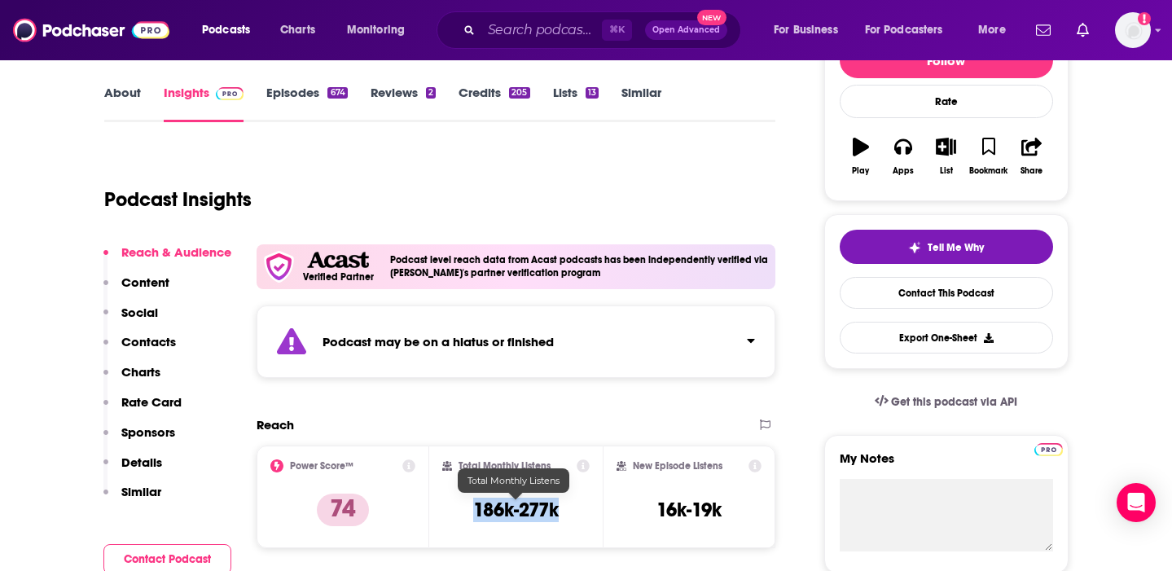
drag, startPoint x: 585, startPoint y: 509, endPoint x: 467, endPoint y: 509, distance: 117.2
click at [467, 509] on div "Total Monthly Listens 186k-277k" at bounding box center [515, 496] width 147 height 75
copy h3 "186k-277k"
click at [128, 91] on link "About" at bounding box center [122, 103] width 37 height 37
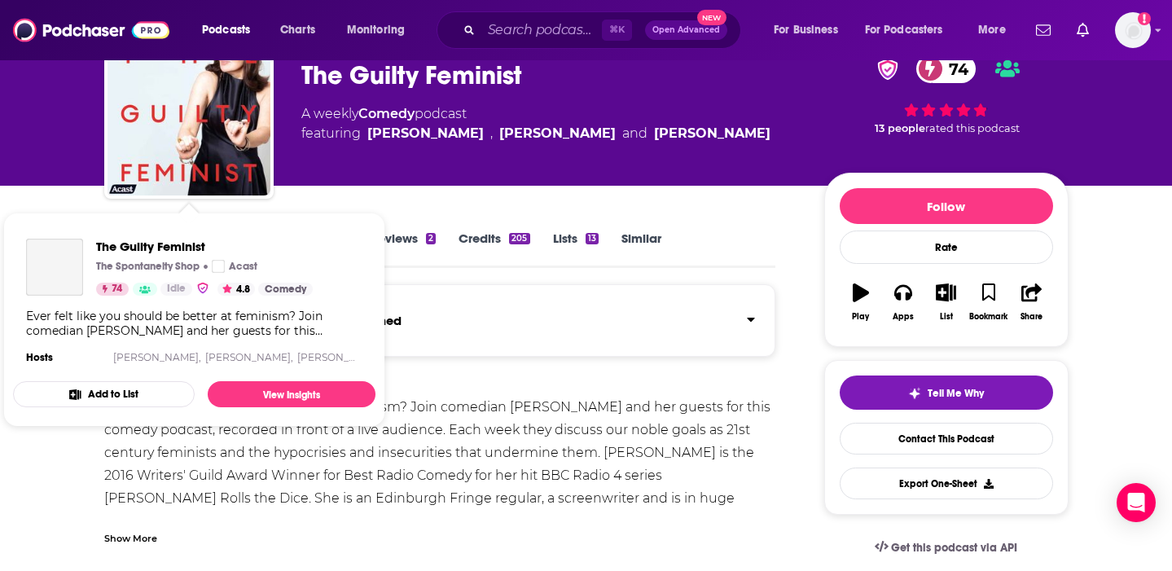
scroll to position [82, 0]
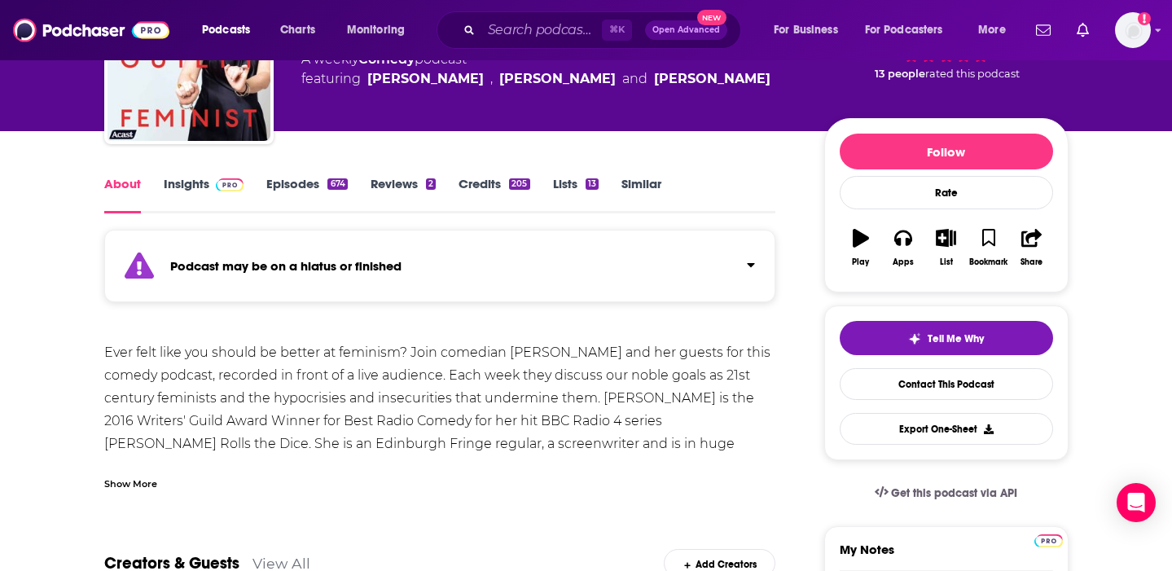
scroll to position [139, 0]
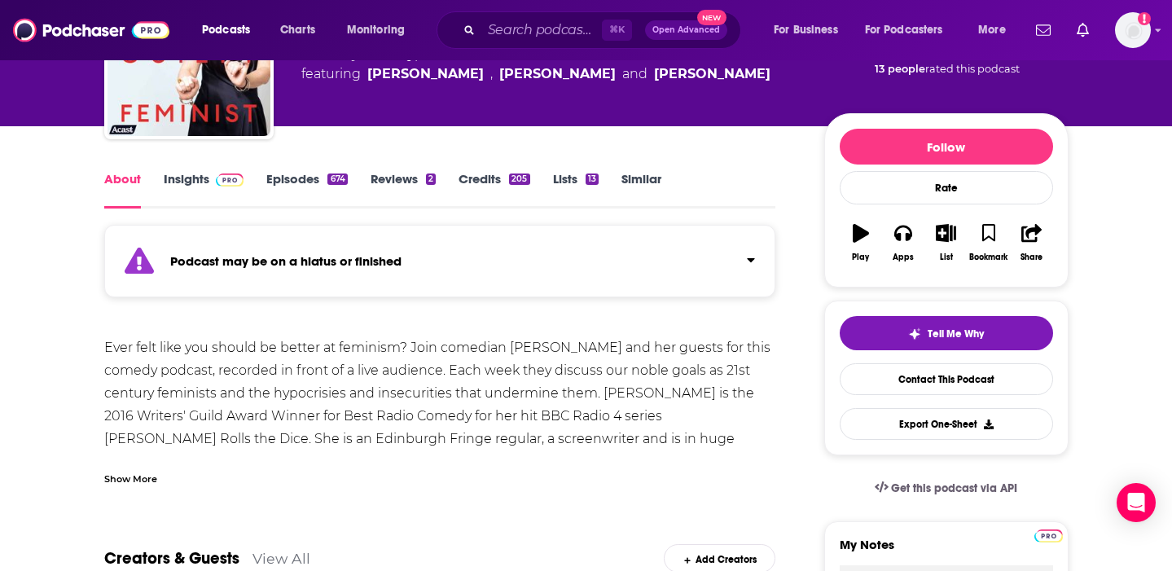
click at [120, 474] on div "Show More" at bounding box center [130, 477] width 53 height 15
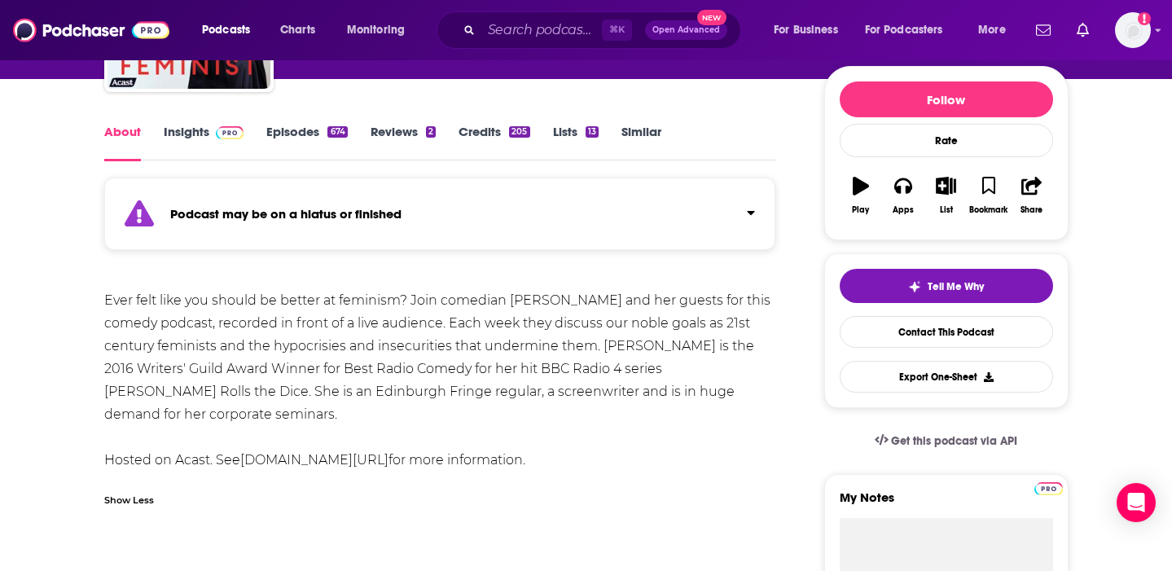
scroll to position [188, 0]
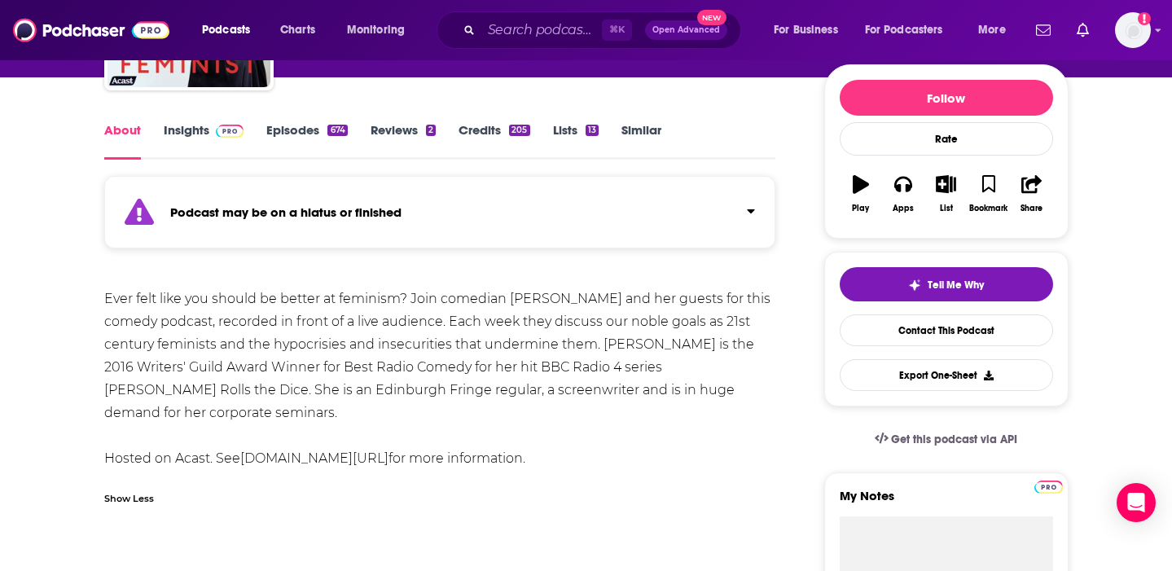
click at [309, 127] on link "Episodes 674" at bounding box center [306, 140] width 81 height 37
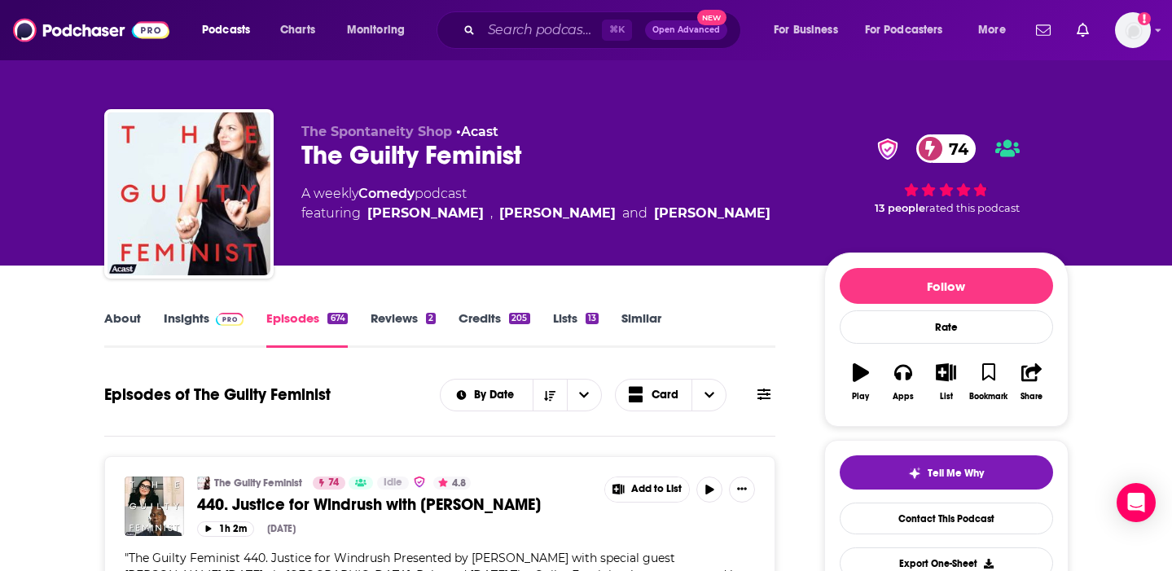
click at [467, 320] on link "Credits 205" at bounding box center [493, 328] width 71 height 37
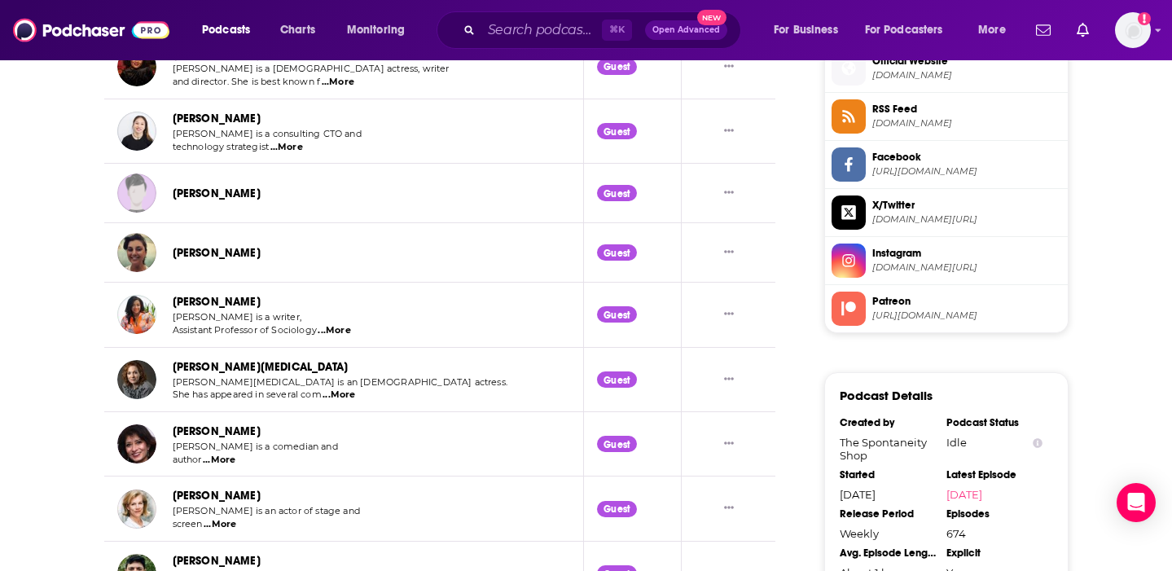
scroll to position [1488, 0]
